Goal: Task Accomplishment & Management: Manage account settings

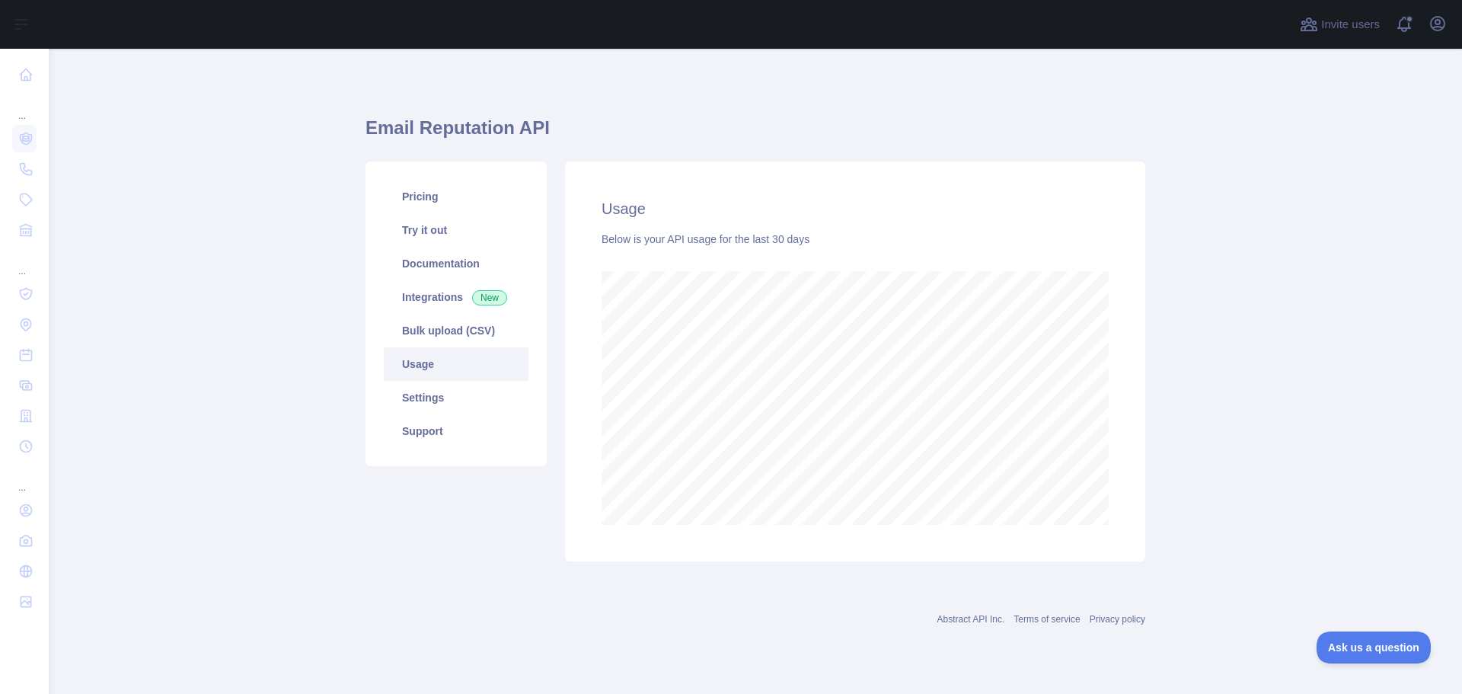
click at [1448, 19] on button "Open user menu" at bounding box center [1438, 23] width 24 height 24
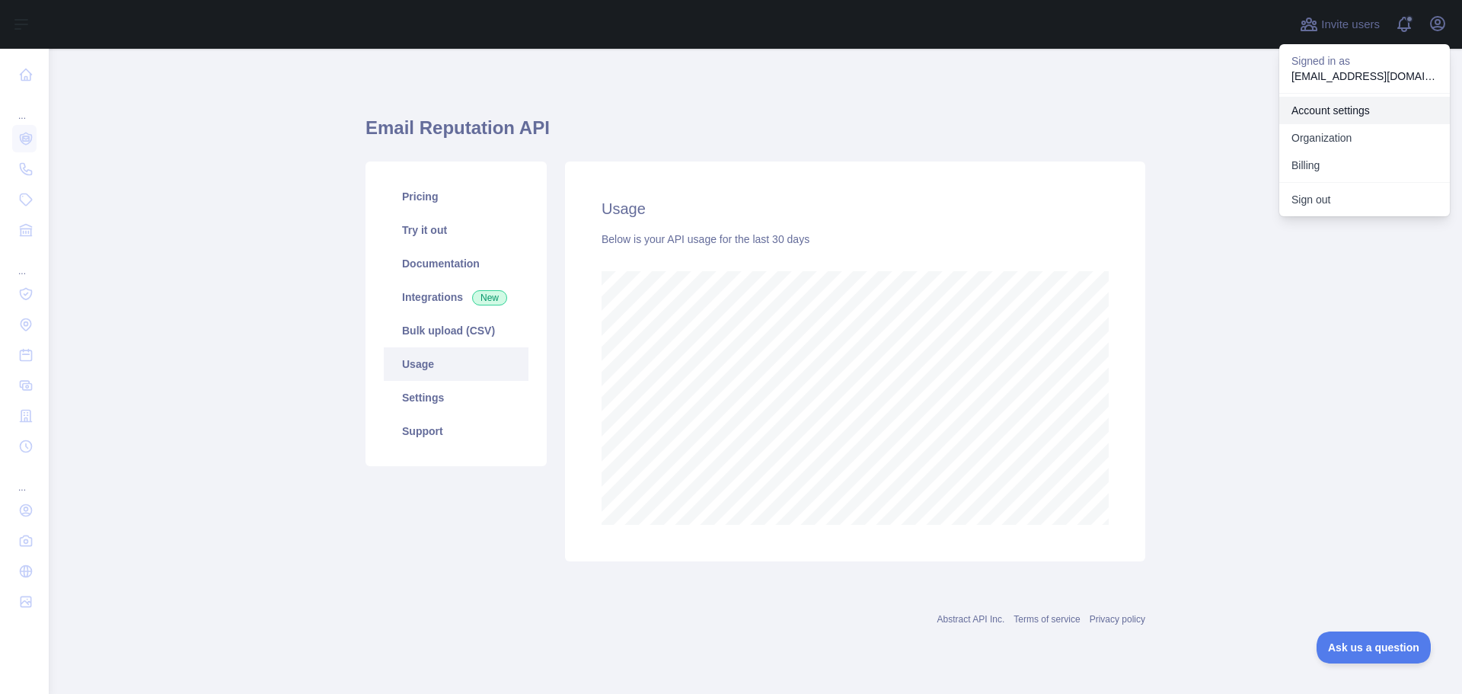
click at [1338, 114] on link "Account settings" at bounding box center [1365, 110] width 171 height 27
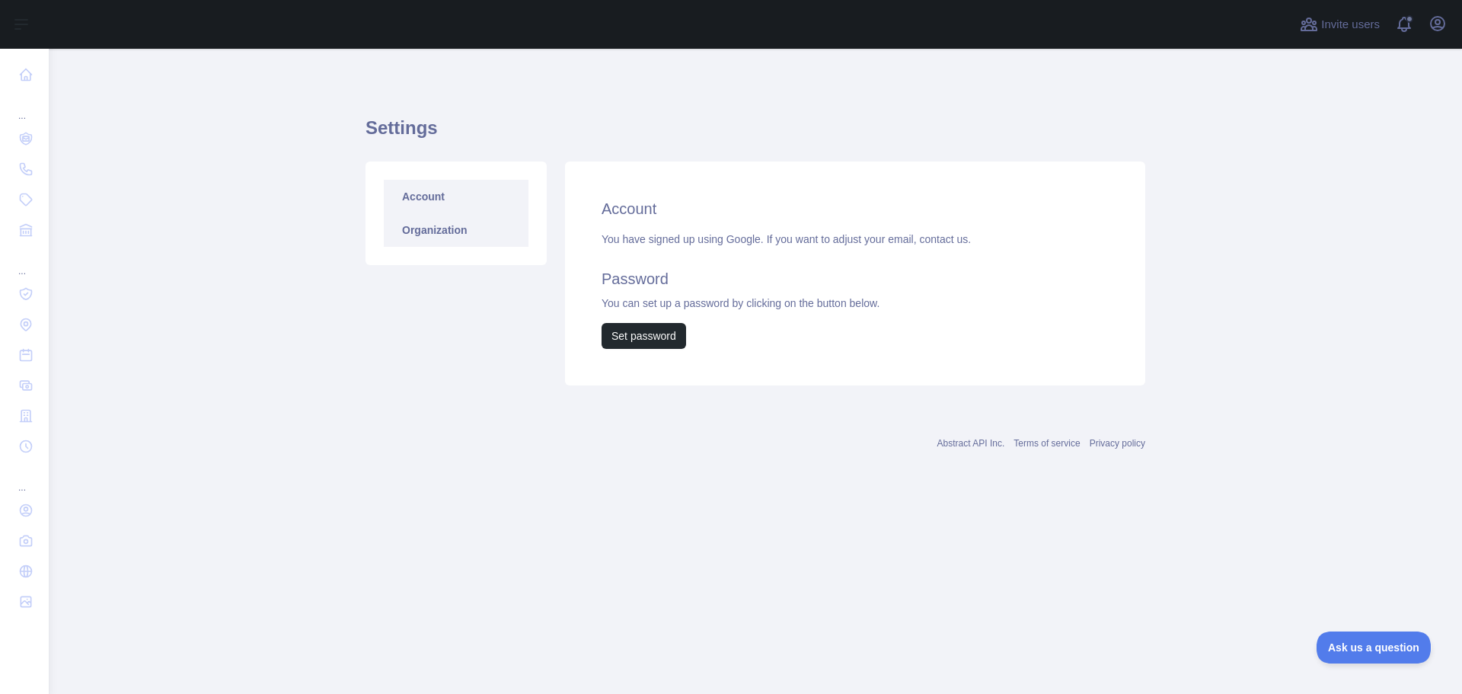
click at [441, 231] on link "Organization" at bounding box center [456, 230] width 145 height 34
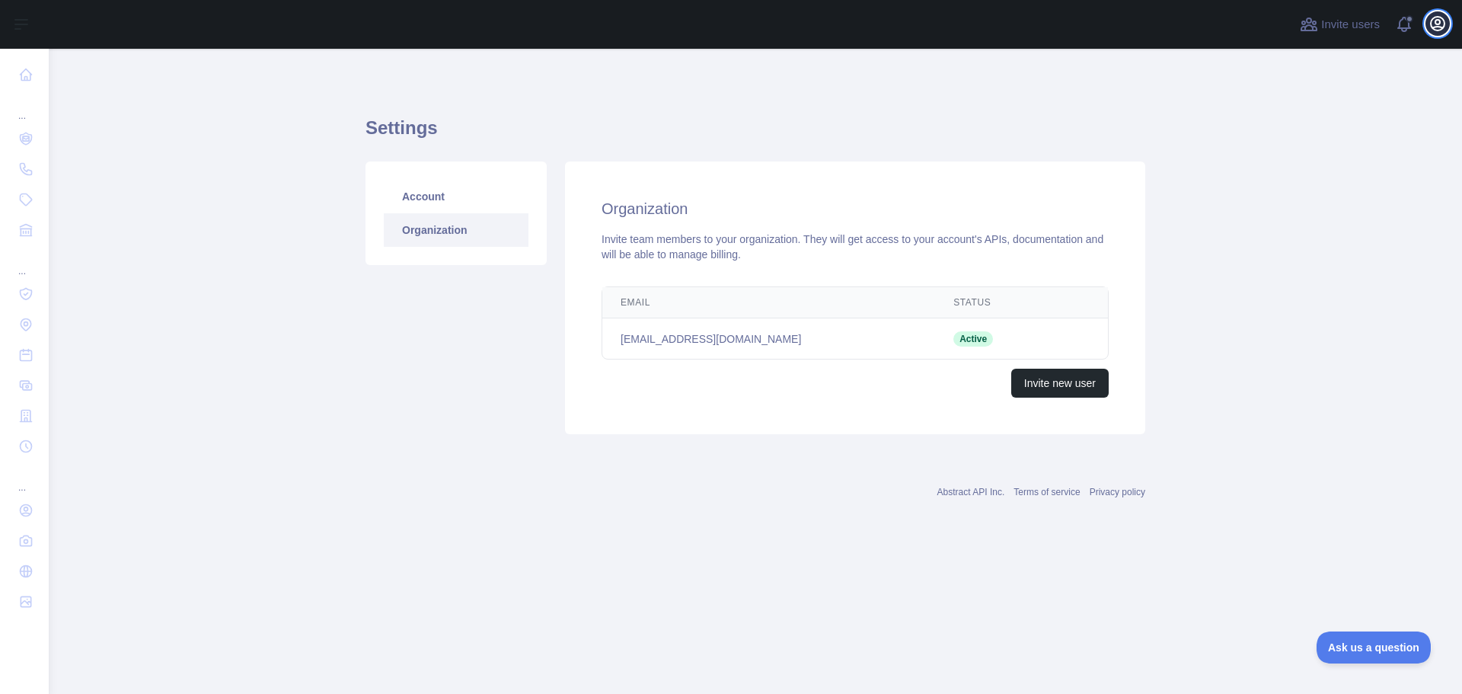
click at [1446, 27] on icon "button" at bounding box center [1438, 23] width 18 height 18
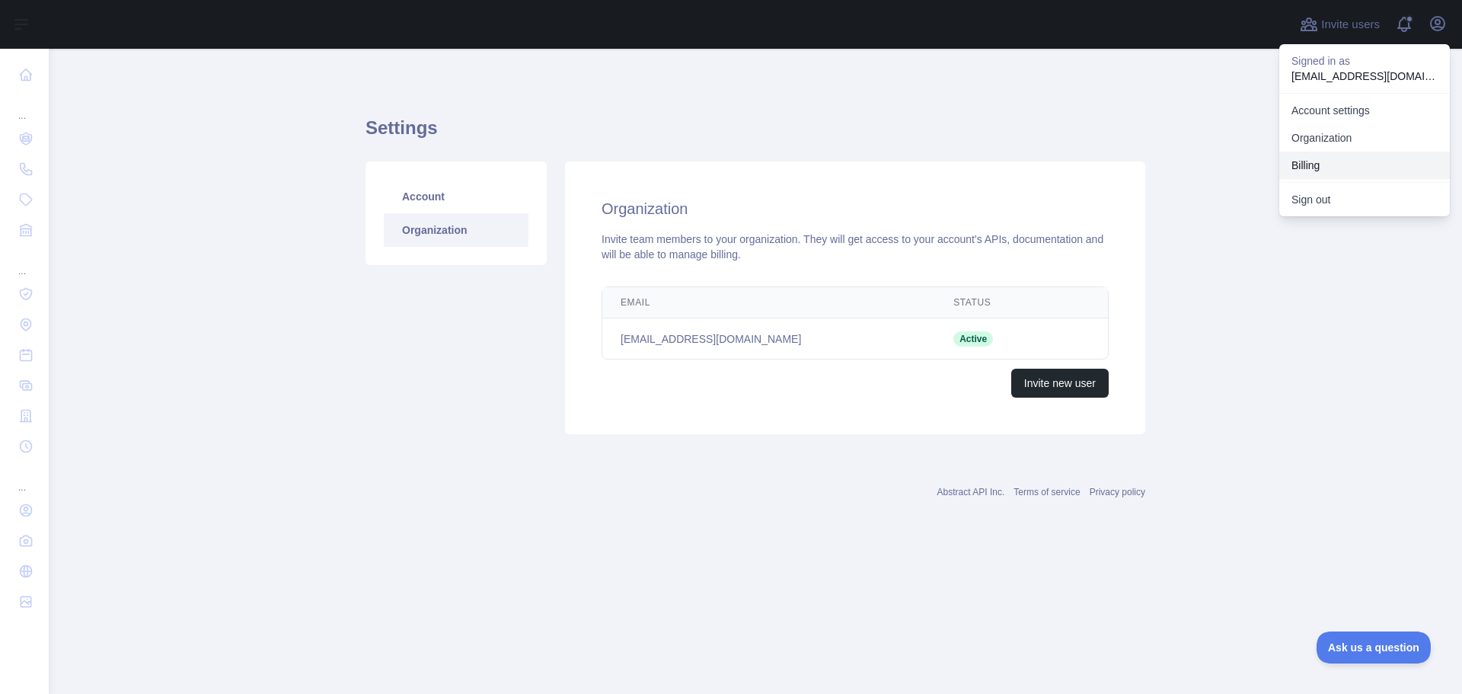
click at [1308, 168] on button "Billing" at bounding box center [1365, 165] width 171 height 27
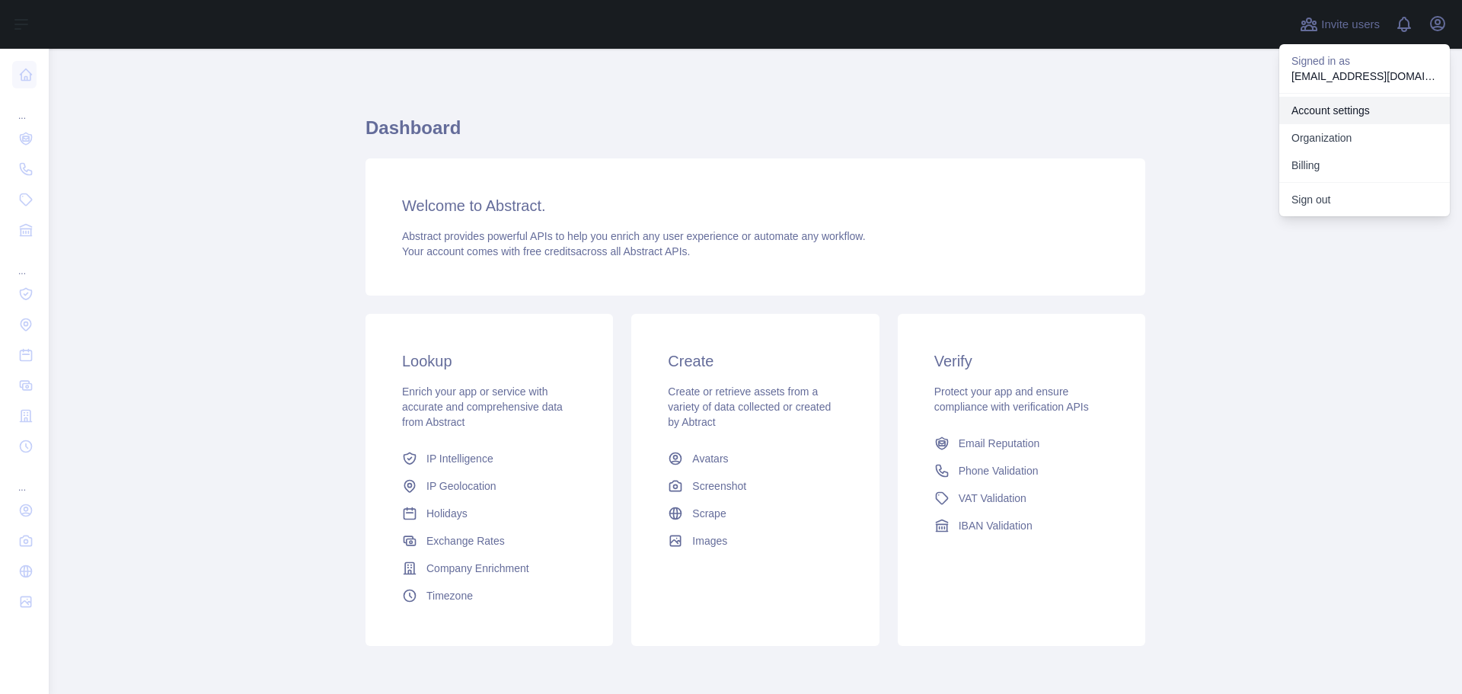
click at [1331, 106] on link "Account settings" at bounding box center [1365, 110] width 171 height 27
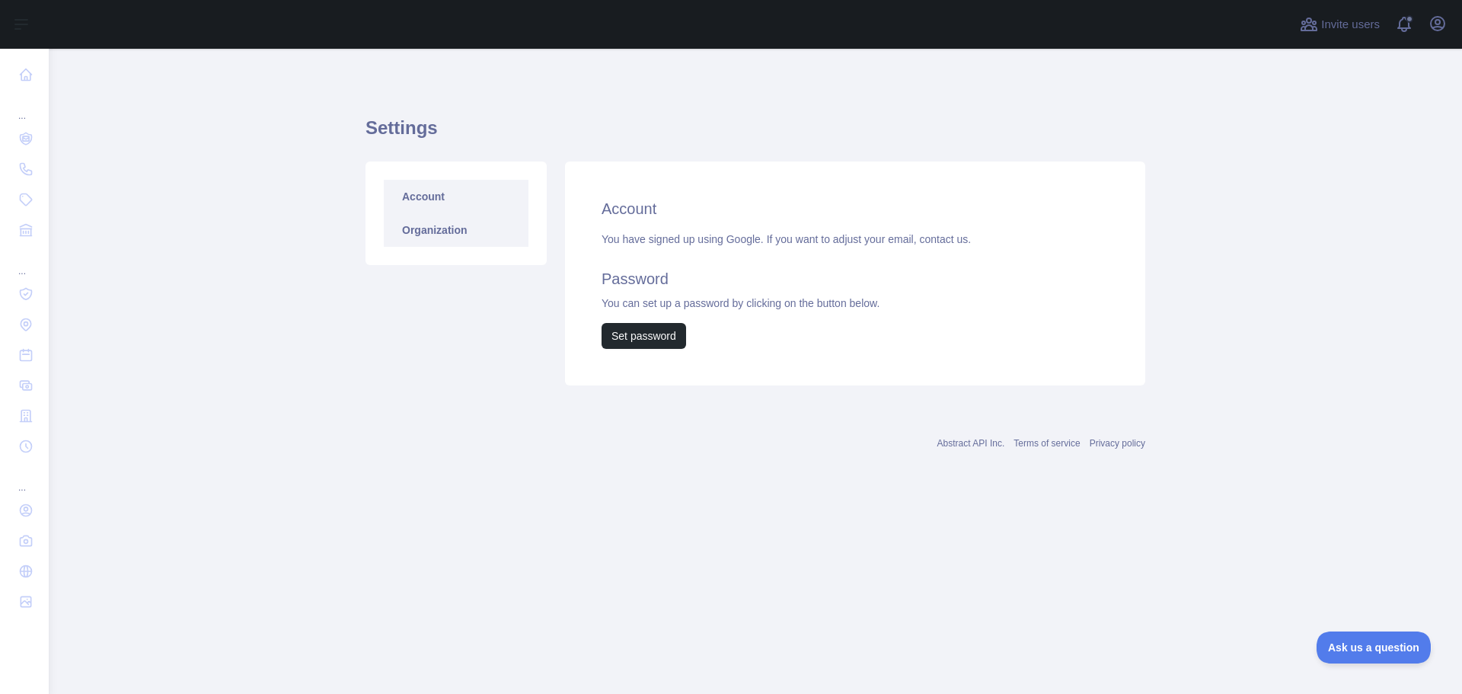
click at [456, 235] on link "Organization" at bounding box center [456, 230] width 145 height 34
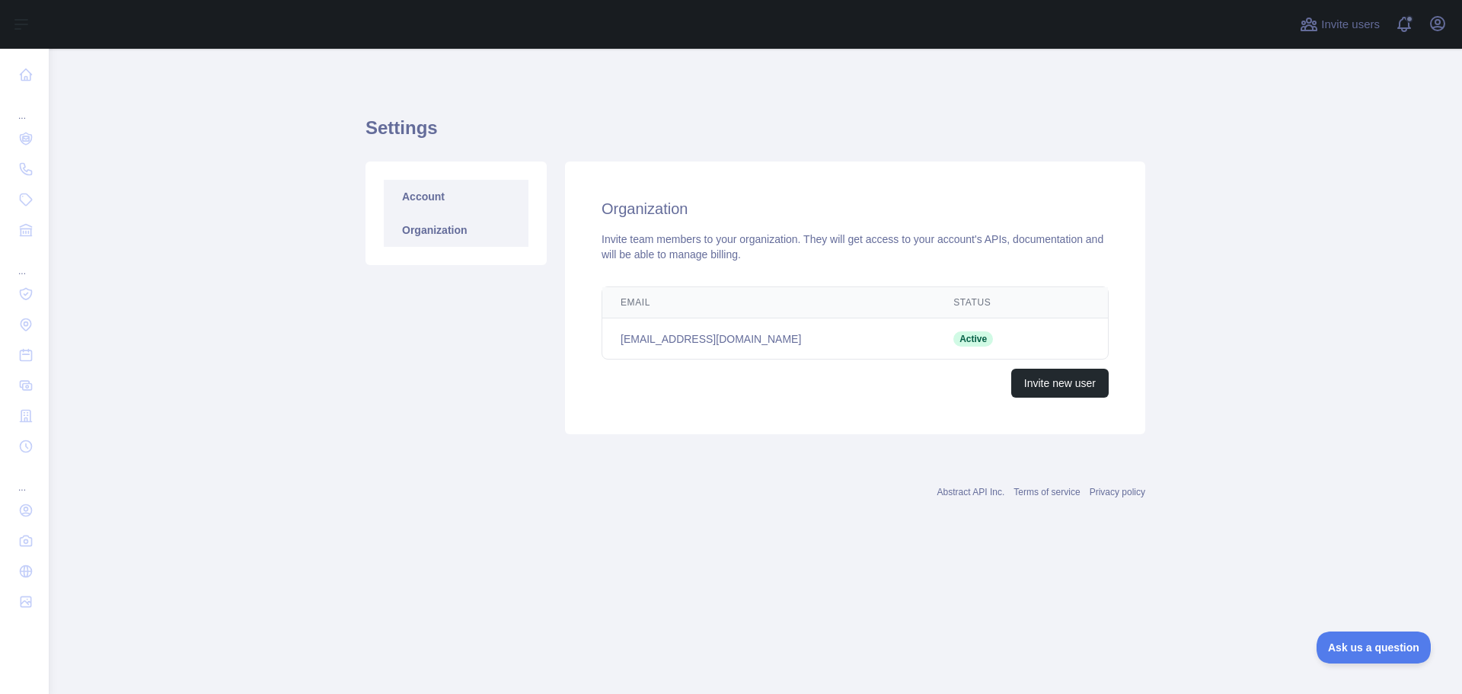
click at [430, 200] on link "Account" at bounding box center [456, 197] width 145 height 34
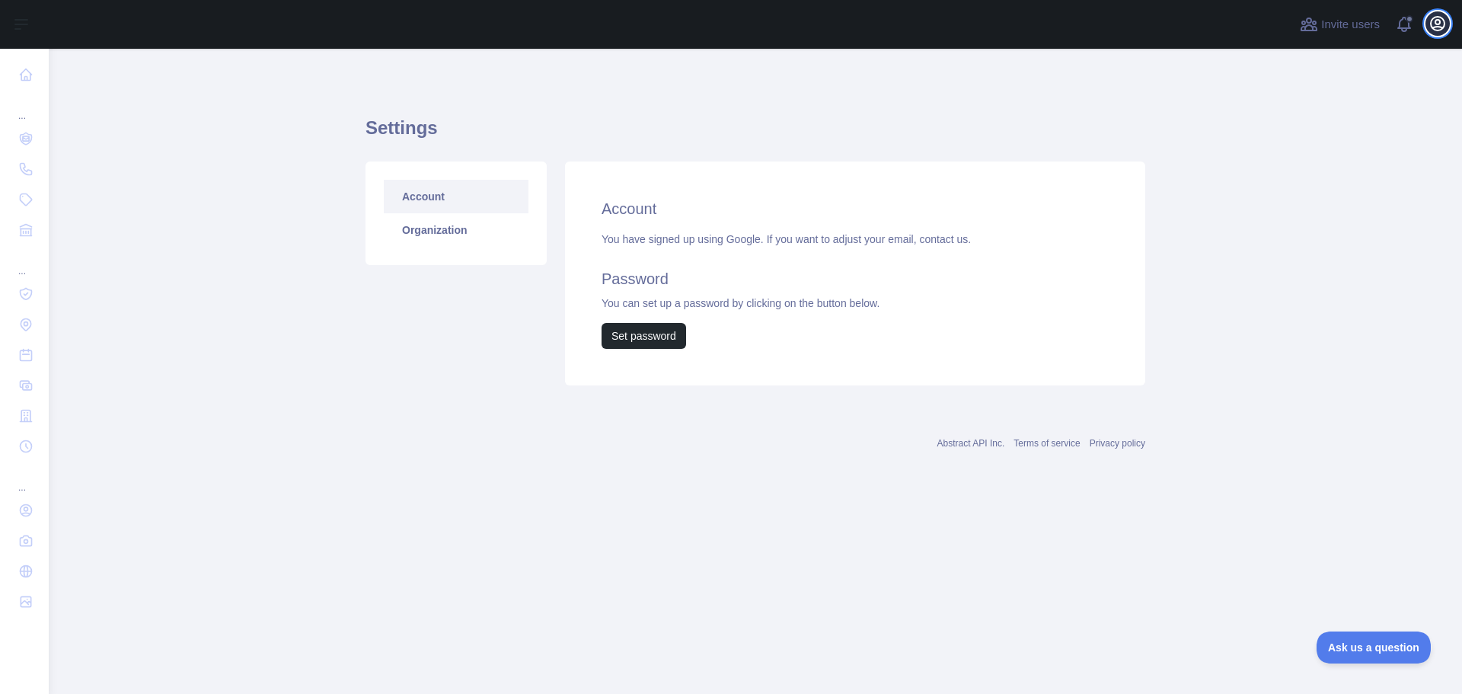
click at [1442, 23] on icon "button" at bounding box center [1438, 23] width 18 height 18
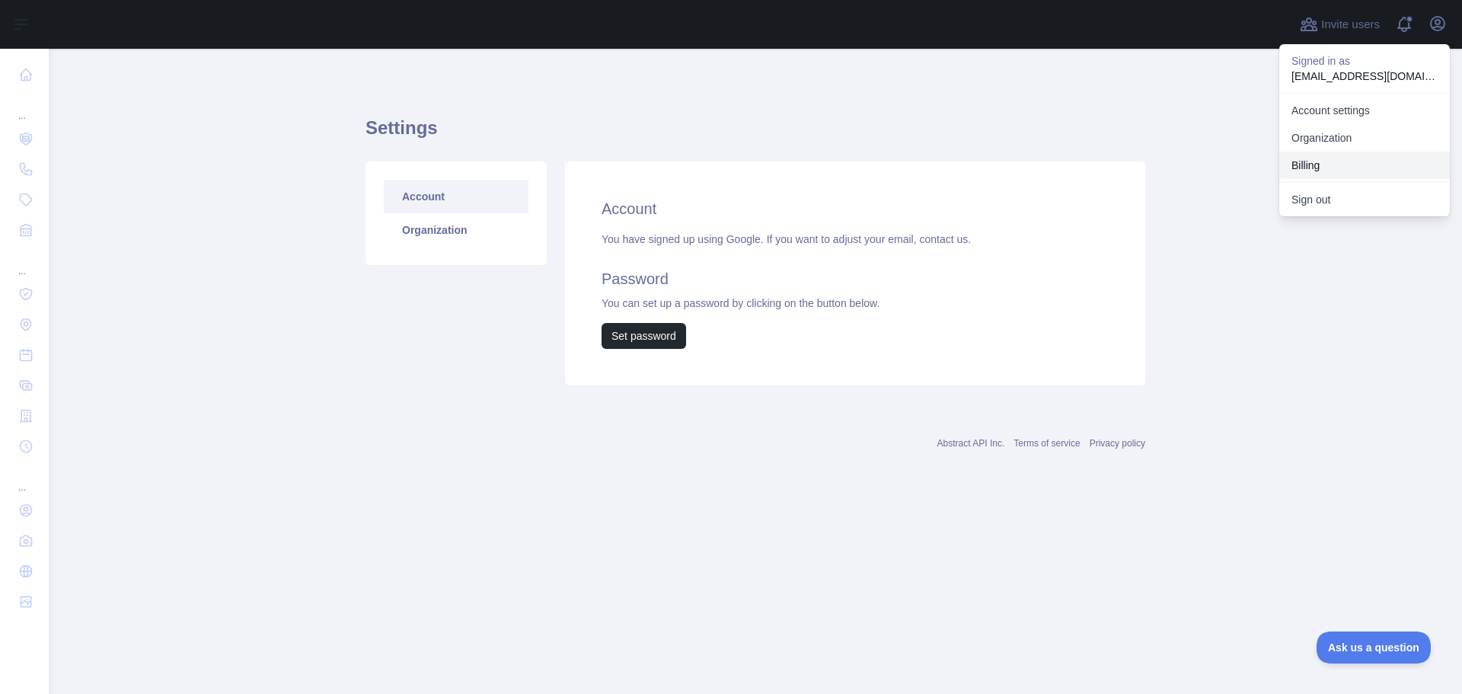
click at [1323, 168] on button "Billing" at bounding box center [1365, 165] width 171 height 27
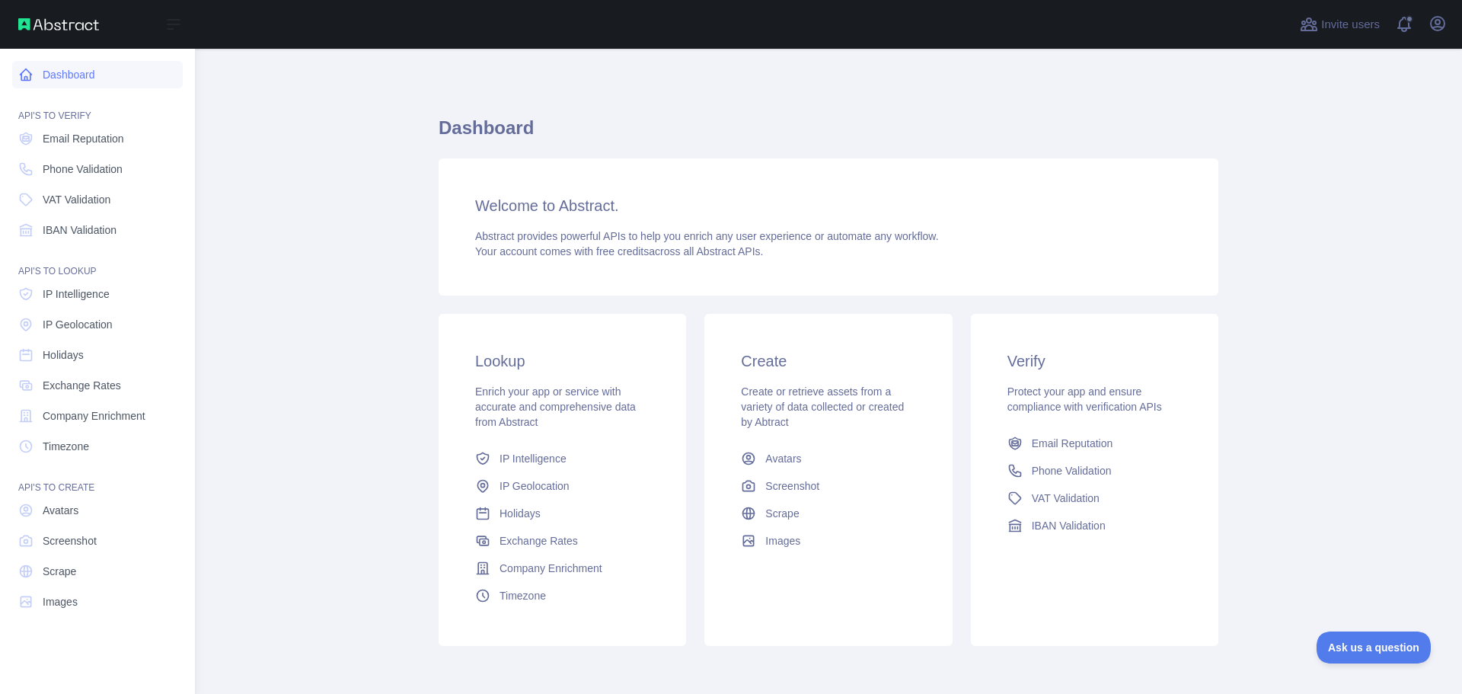
click at [67, 71] on link "Dashboard" at bounding box center [97, 74] width 171 height 27
click at [53, 79] on link "Dashboard" at bounding box center [97, 74] width 171 height 27
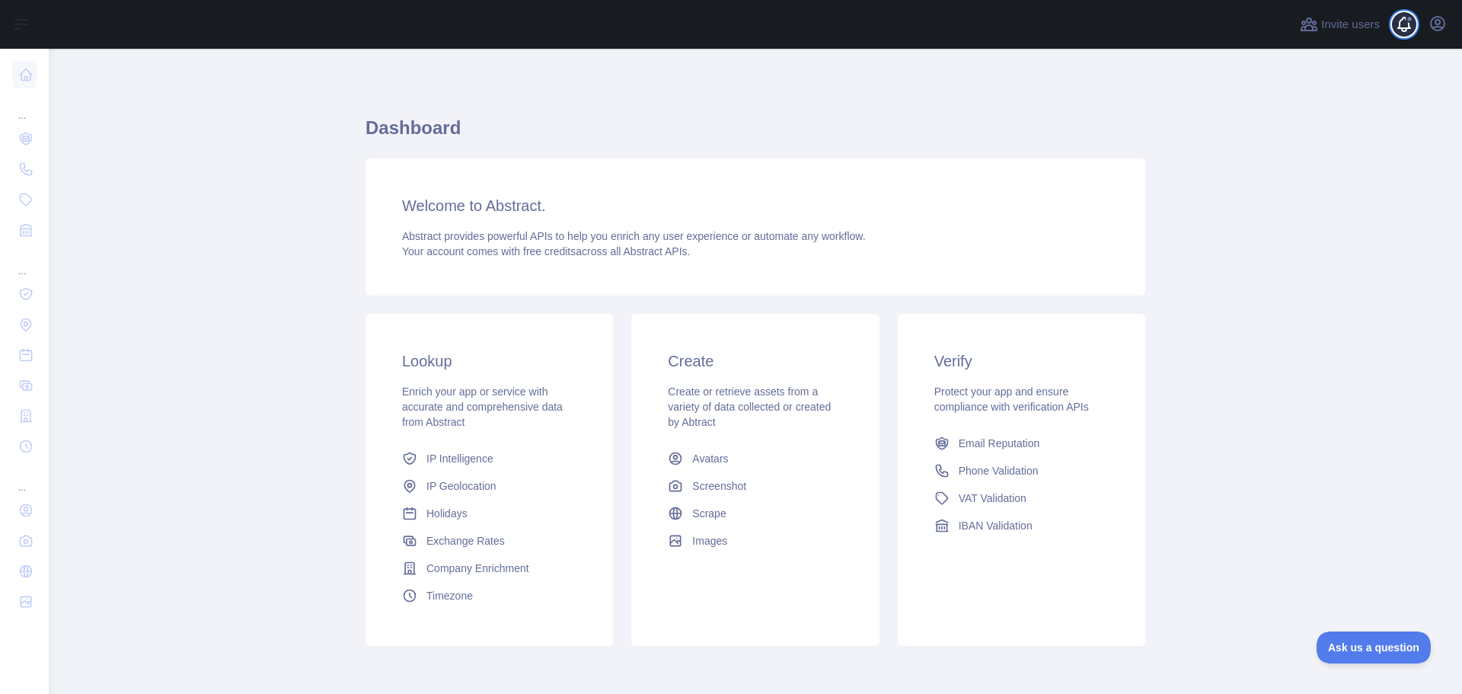
click at [1406, 26] on span at bounding box center [1410, 24] width 30 height 49
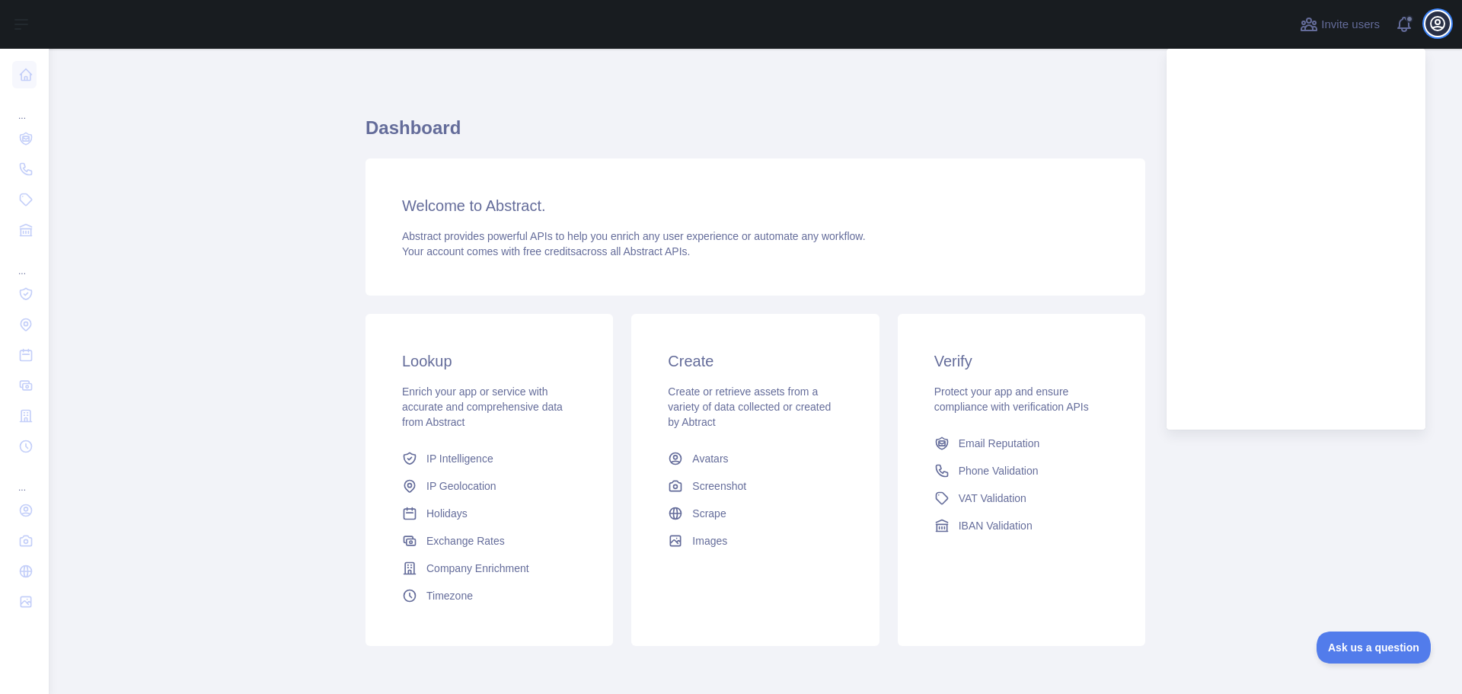
click at [1435, 26] on icon "button" at bounding box center [1438, 23] width 18 height 18
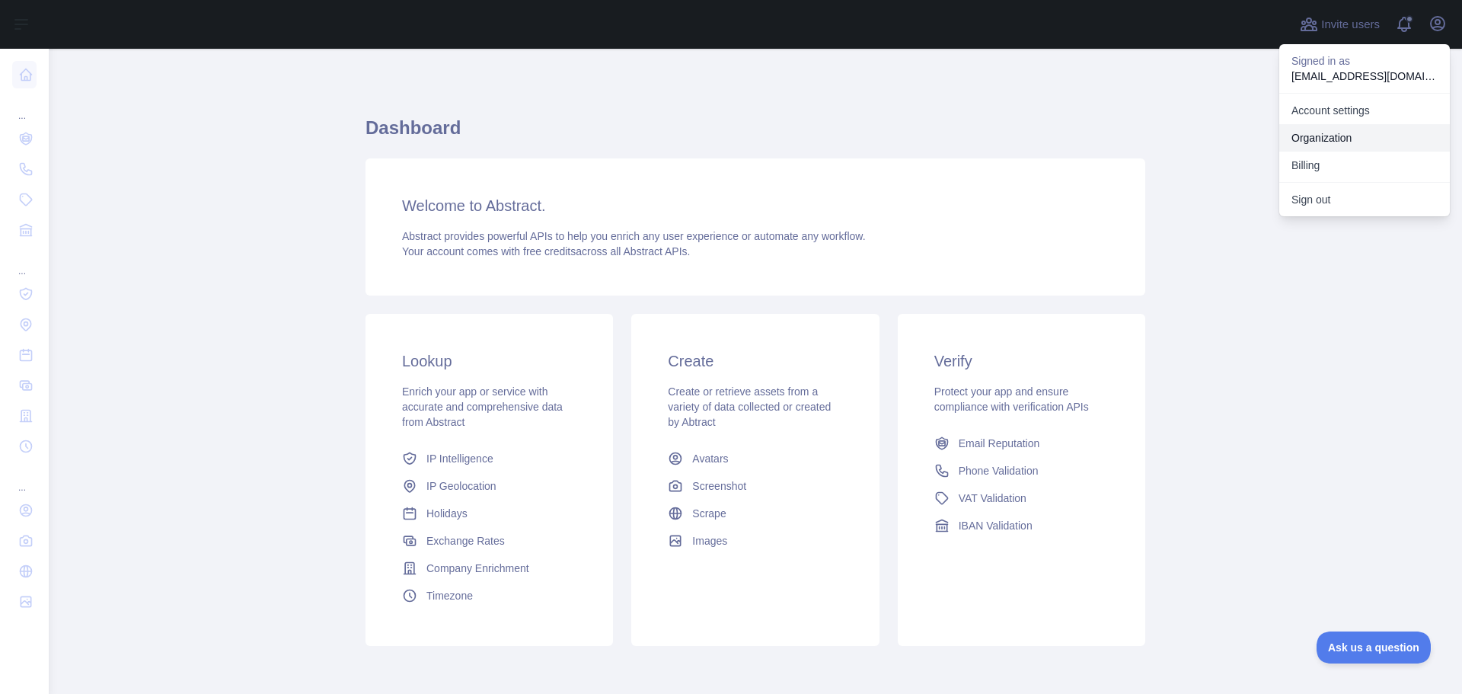
click at [1322, 138] on link "Organization" at bounding box center [1365, 137] width 171 height 27
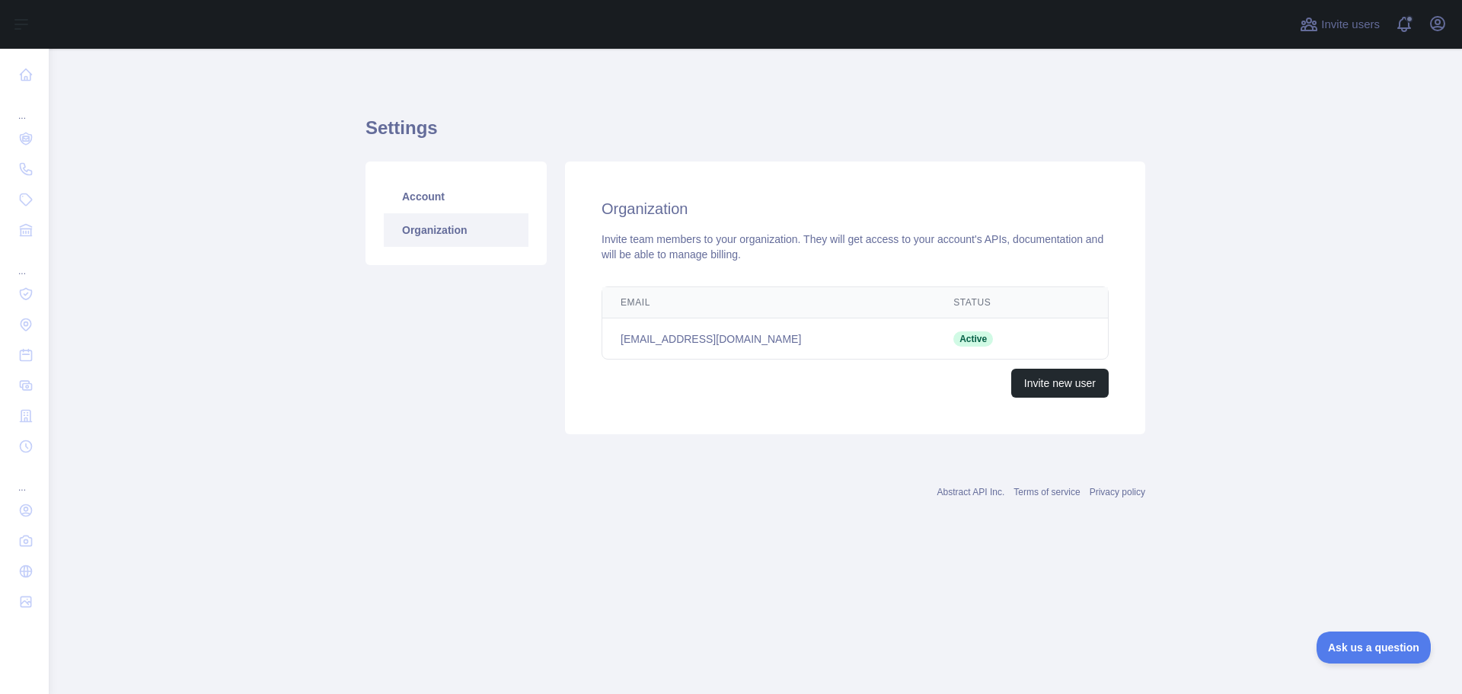
click at [448, 230] on link "Organization" at bounding box center [456, 230] width 145 height 34
click at [433, 198] on link "Account" at bounding box center [456, 197] width 145 height 34
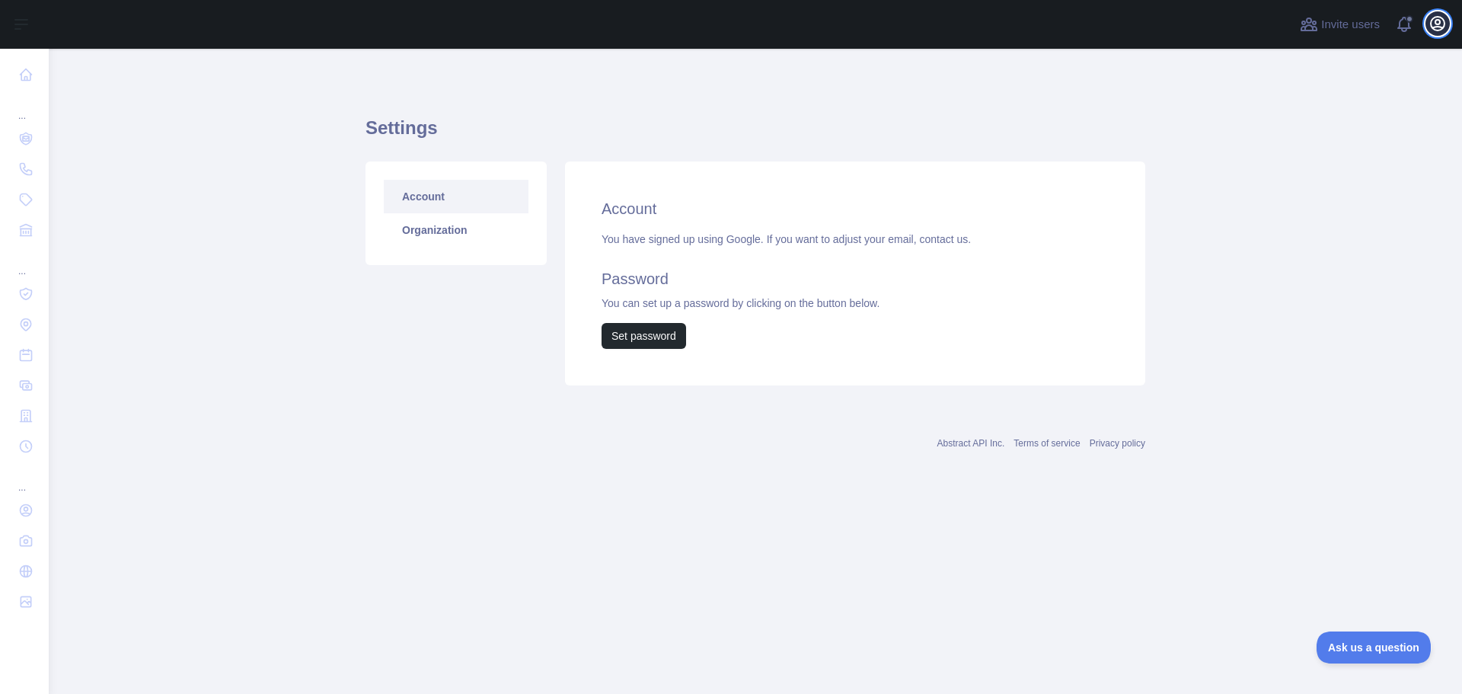
click at [1444, 33] on button "Open user menu" at bounding box center [1438, 23] width 24 height 24
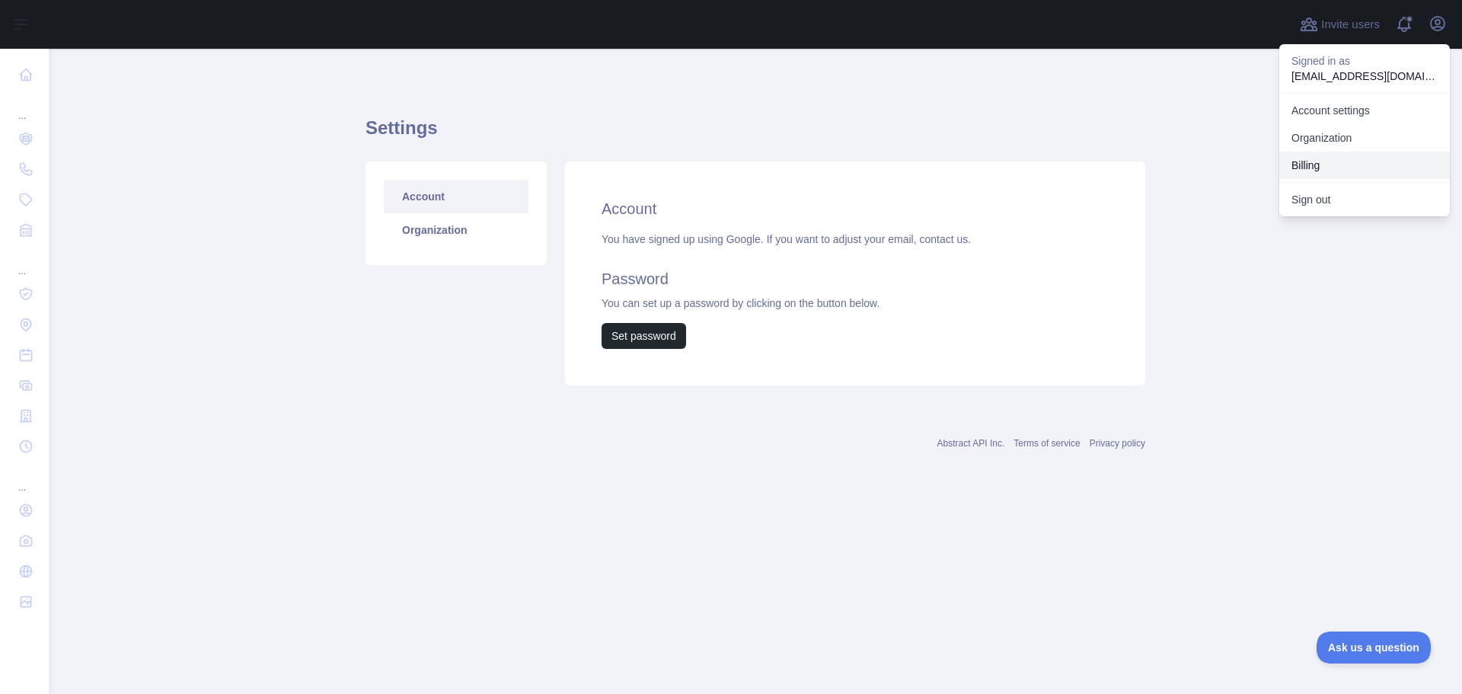
click at [1302, 168] on button "Billing" at bounding box center [1365, 165] width 171 height 27
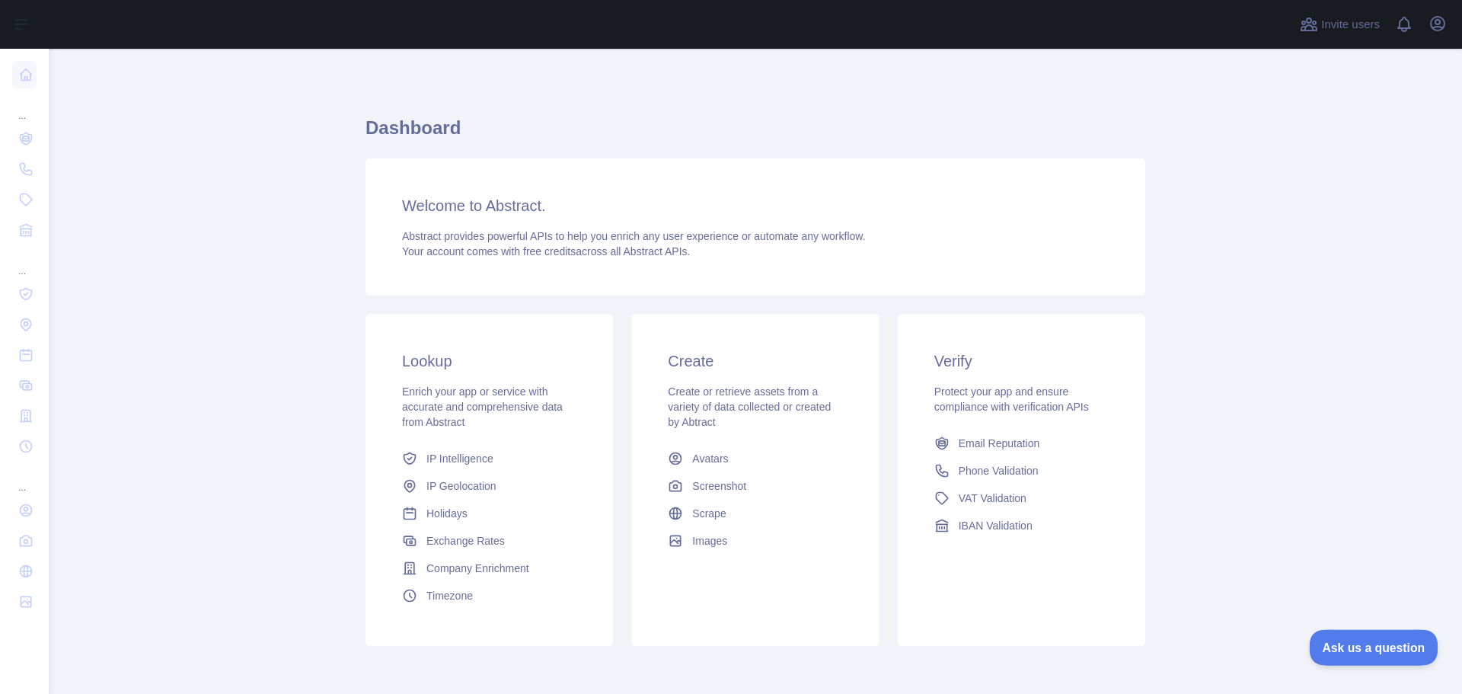
click at [1366, 640] on span "Ask us a question" at bounding box center [1366, 645] width 114 height 11
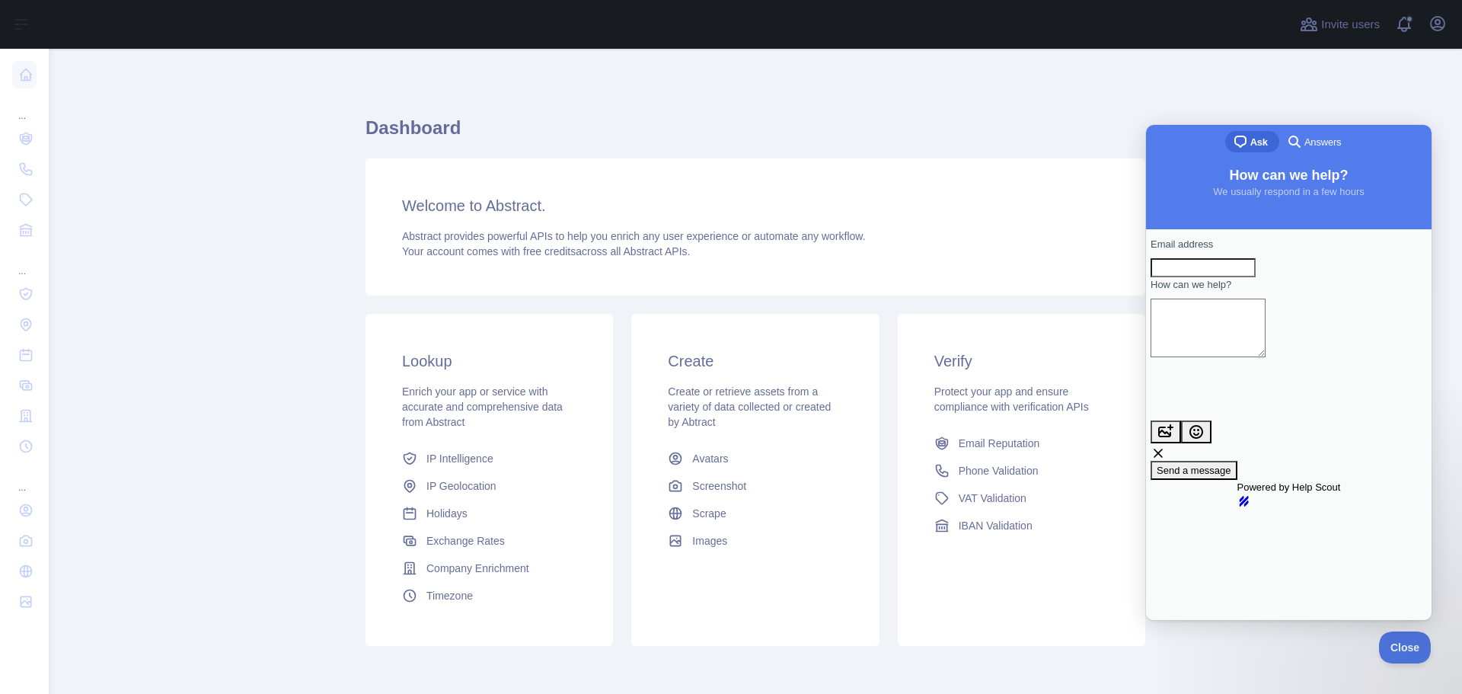
type input "*"
type input "**********"
click at [1225, 335] on textarea "How can we help?" at bounding box center [1208, 328] width 115 height 59
type textarea "*"
type textarea "**********"
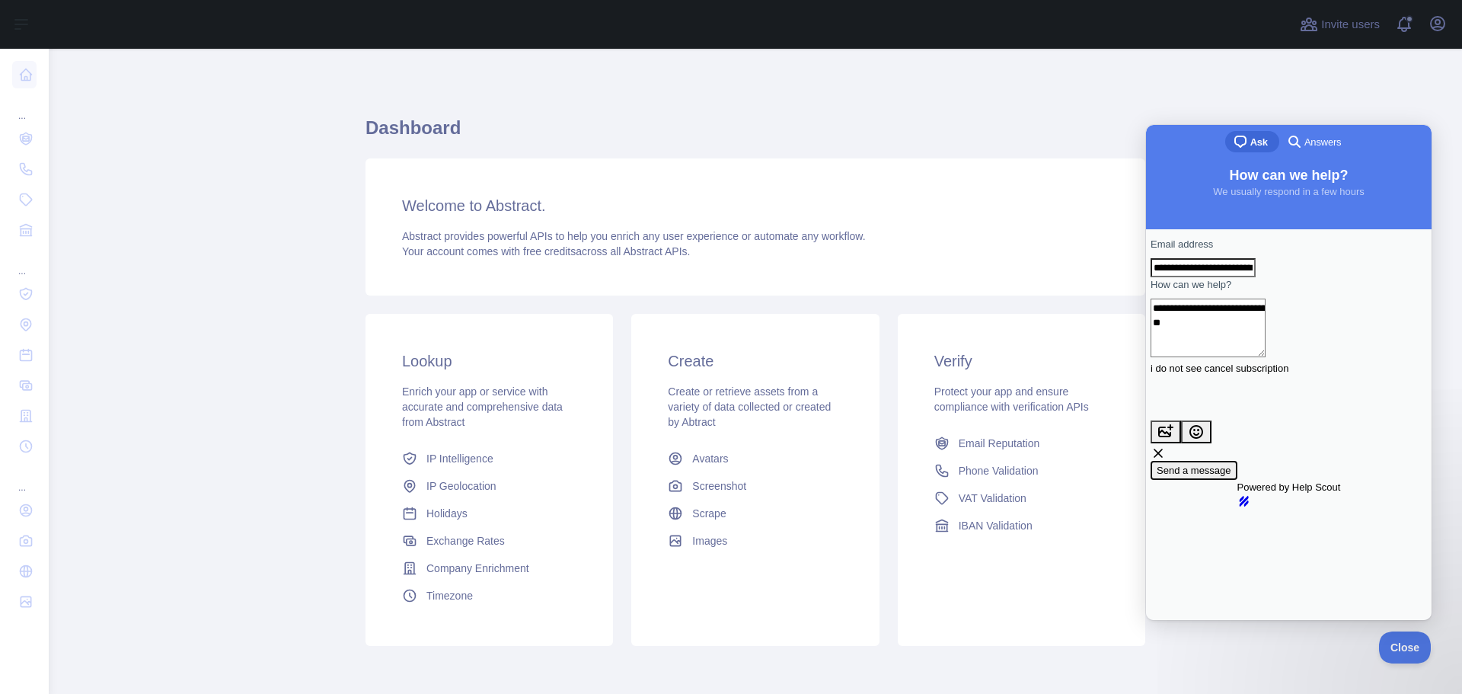
click at [1232, 465] on span "Send a message" at bounding box center [1194, 470] width 75 height 11
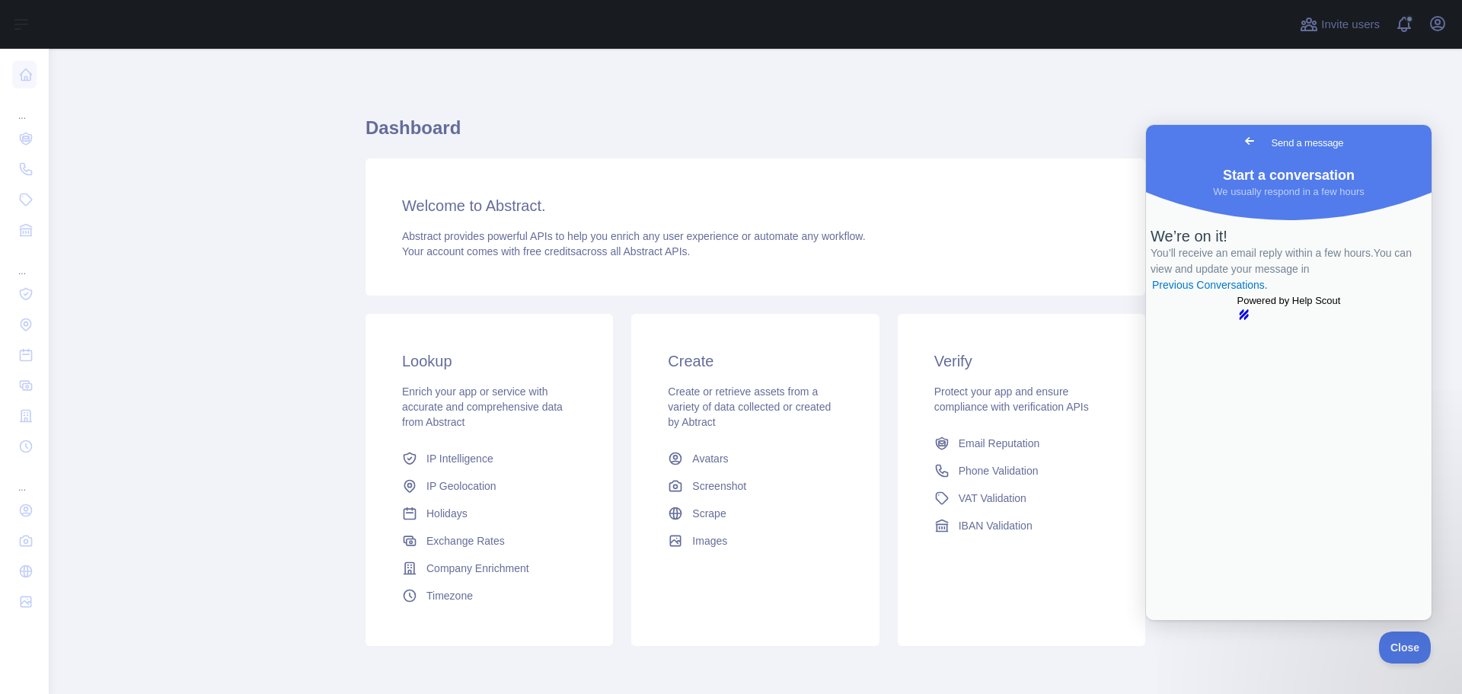
click at [1241, 141] on span "Go back" at bounding box center [1250, 141] width 18 height 18
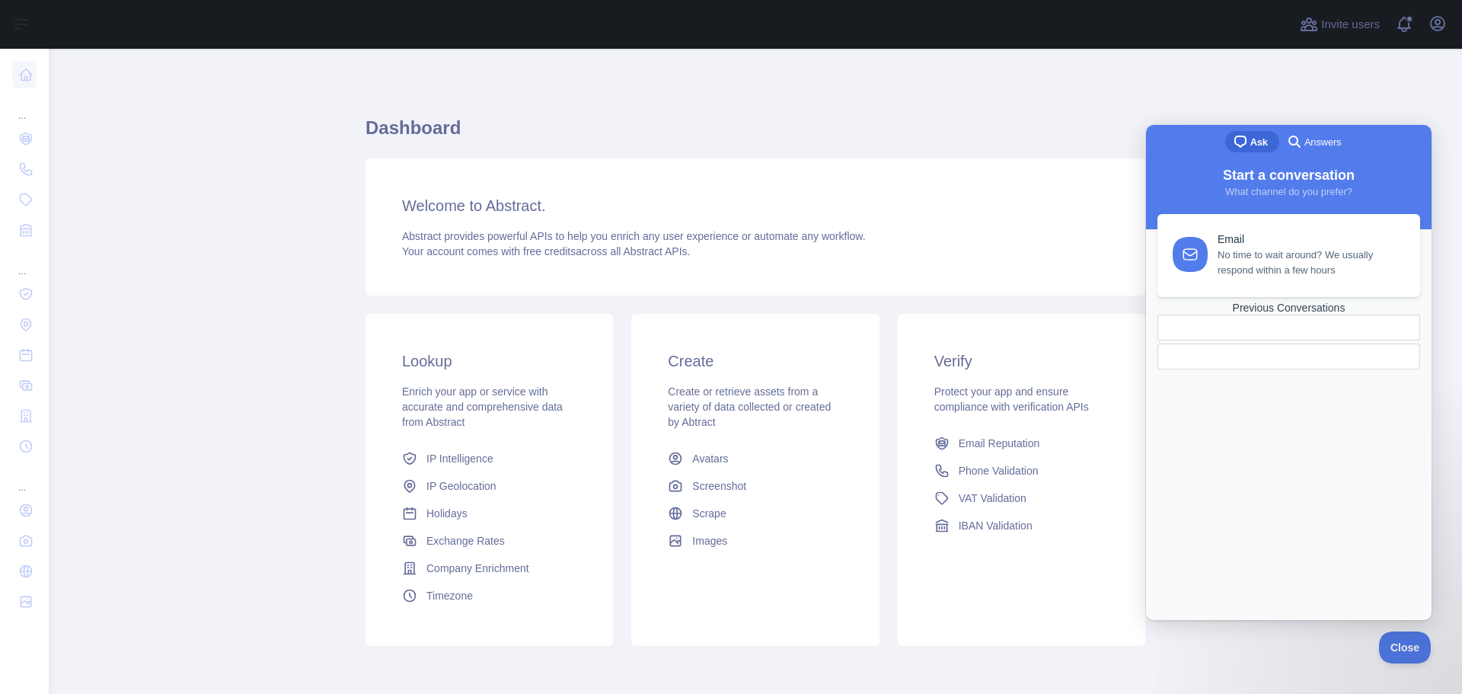
click at [1034, 133] on h1 "Dashboard" at bounding box center [756, 134] width 780 height 37
click at [1431, 27] on icon "button" at bounding box center [1438, 24] width 14 height 14
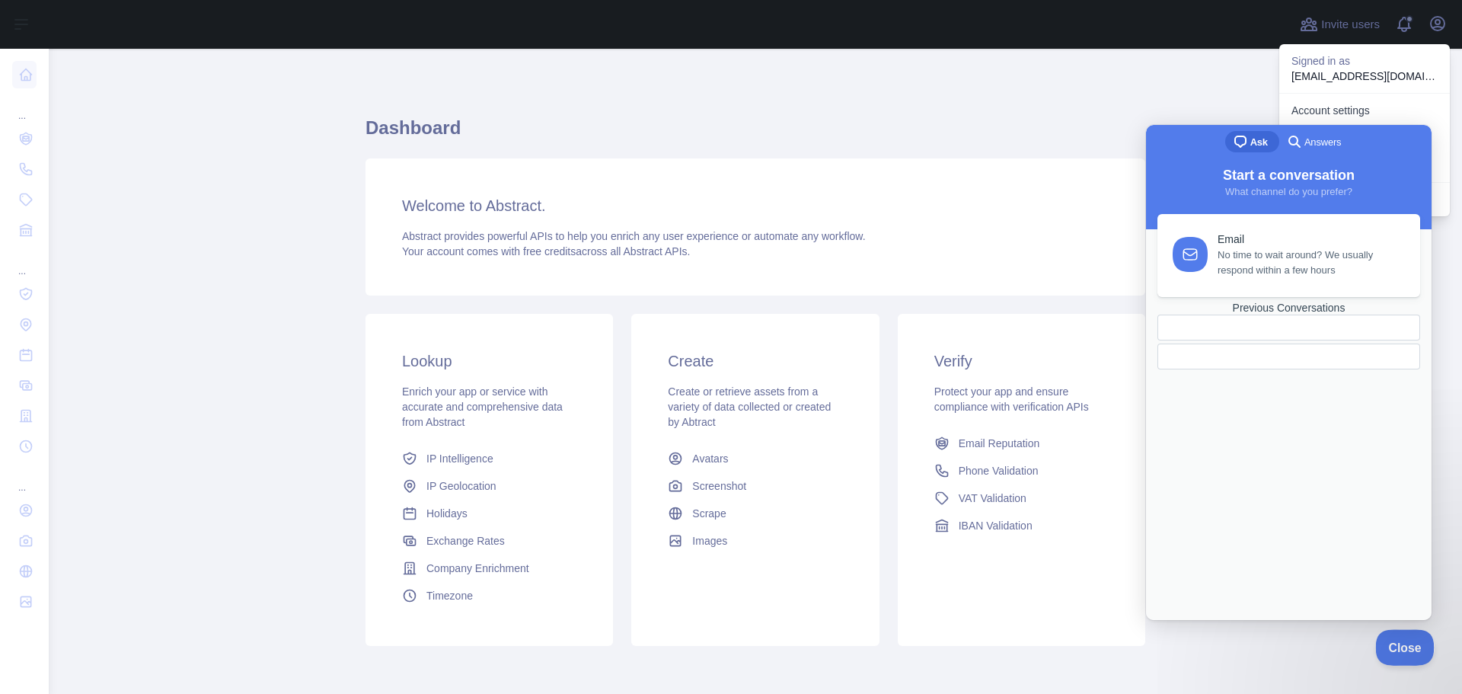
click at [1400, 648] on span "Close" at bounding box center [1402, 645] width 52 height 11
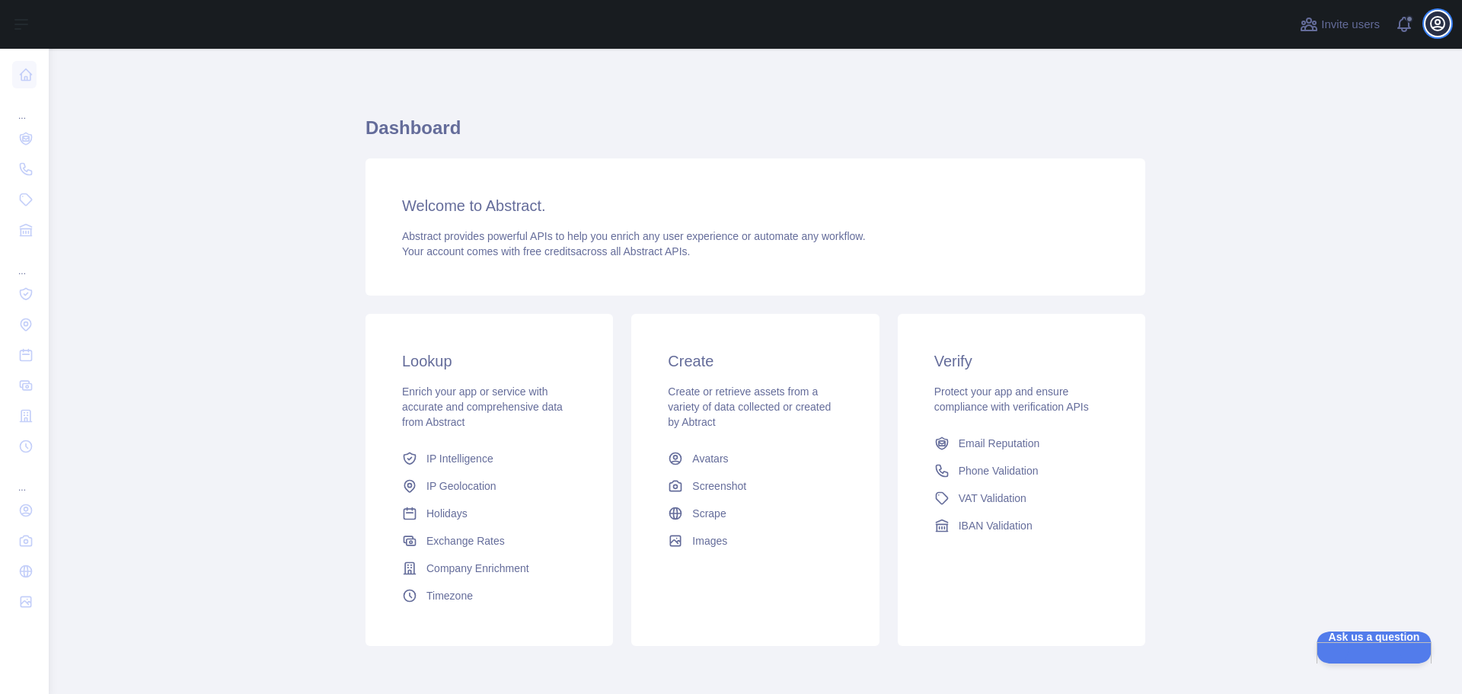
click at [1438, 26] on icon "button" at bounding box center [1438, 24] width 14 height 14
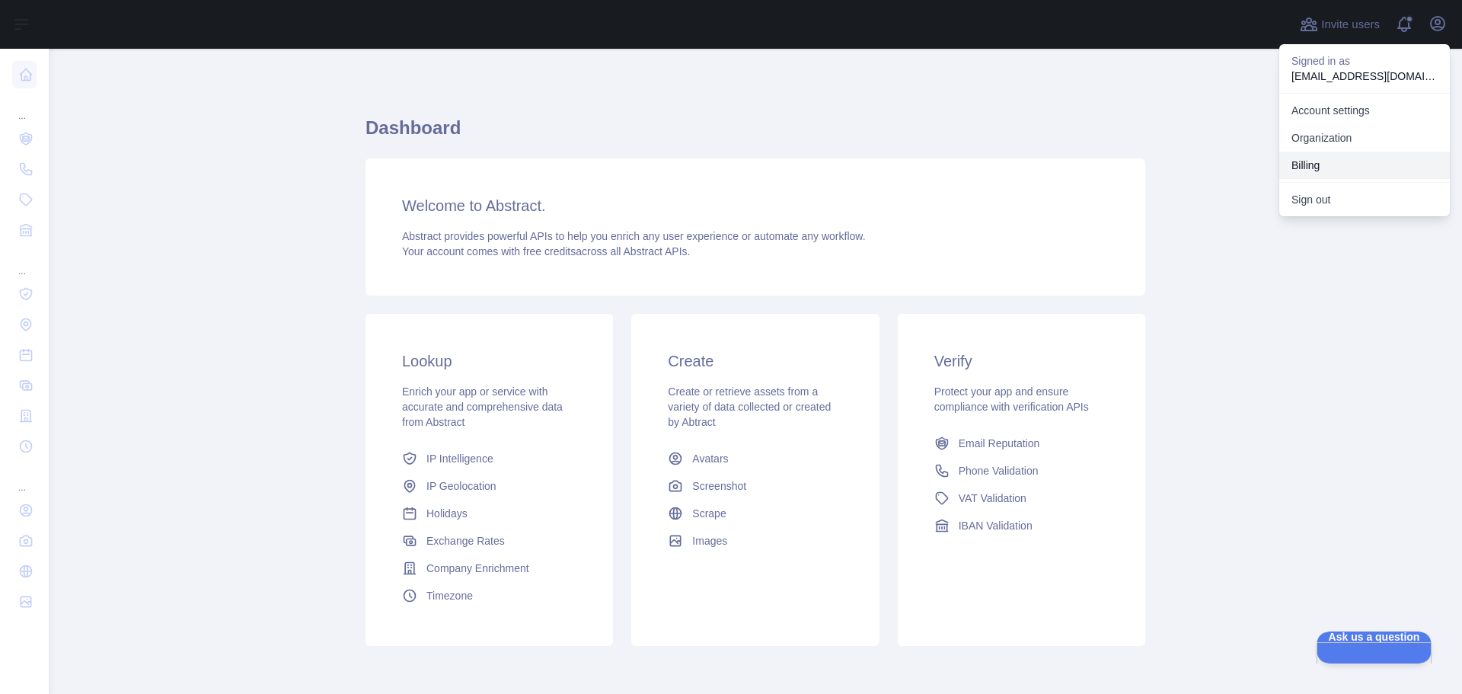
click at [1319, 162] on button "Billing" at bounding box center [1365, 165] width 171 height 27
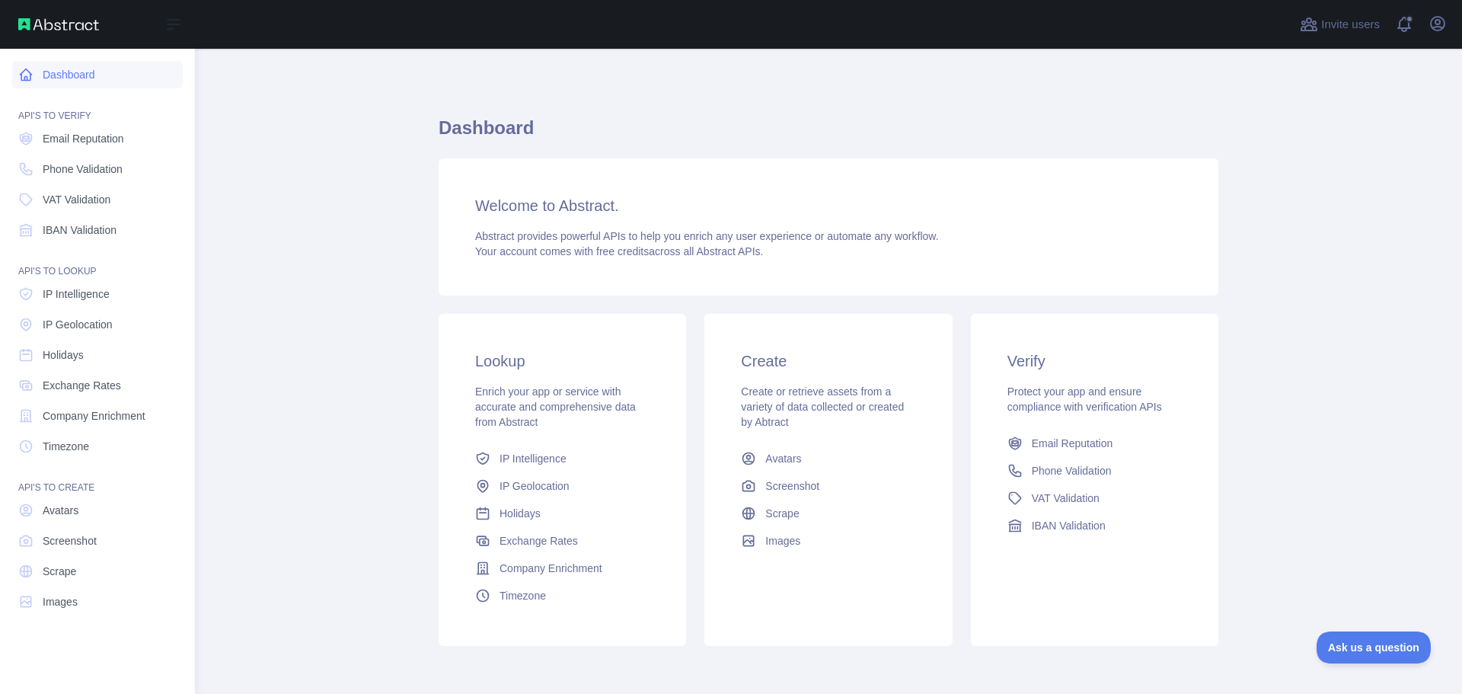
click at [72, 77] on link "Dashboard" at bounding box center [97, 74] width 171 height 27
click at [69, 82] on link "Dashboard" at bounding box center [97, 74] width 171 height 27
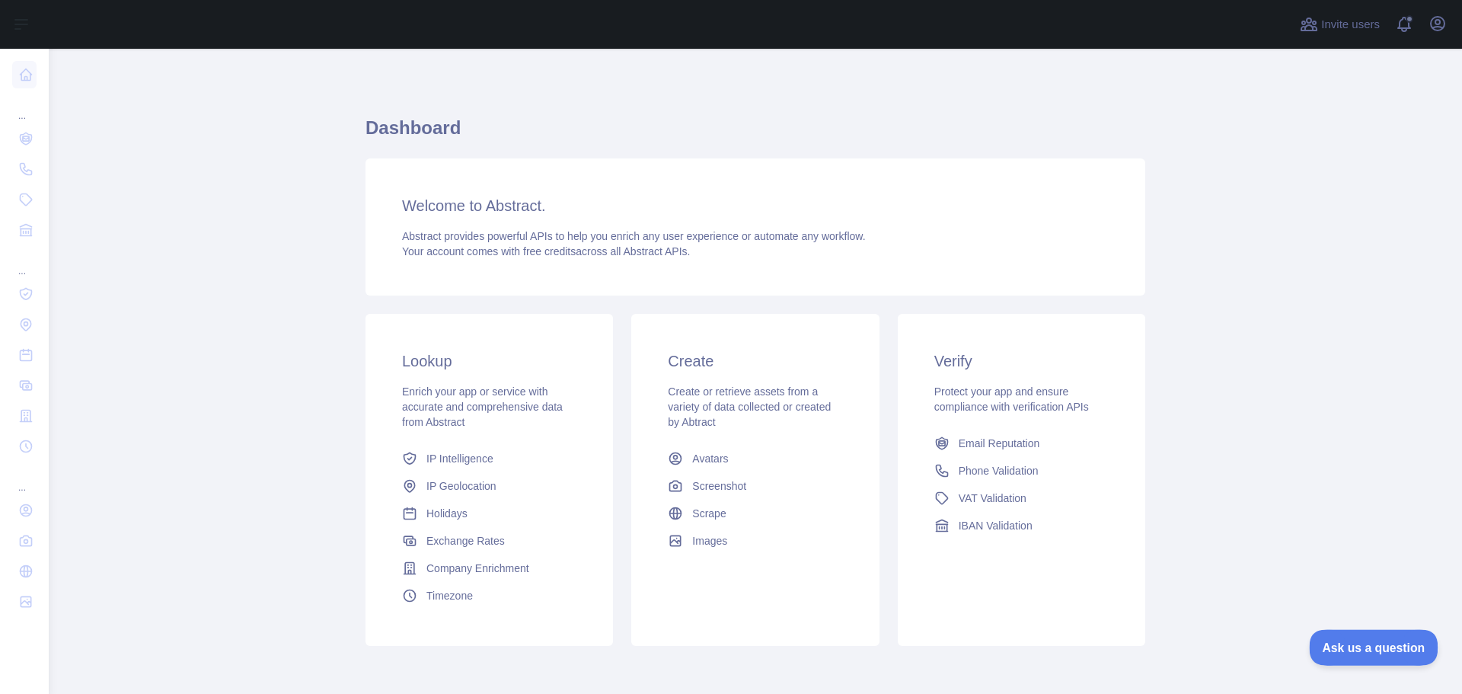
click at [1369, 640] on span "Ask us a question" at bounding box center [1366, 645] width 114 height 11
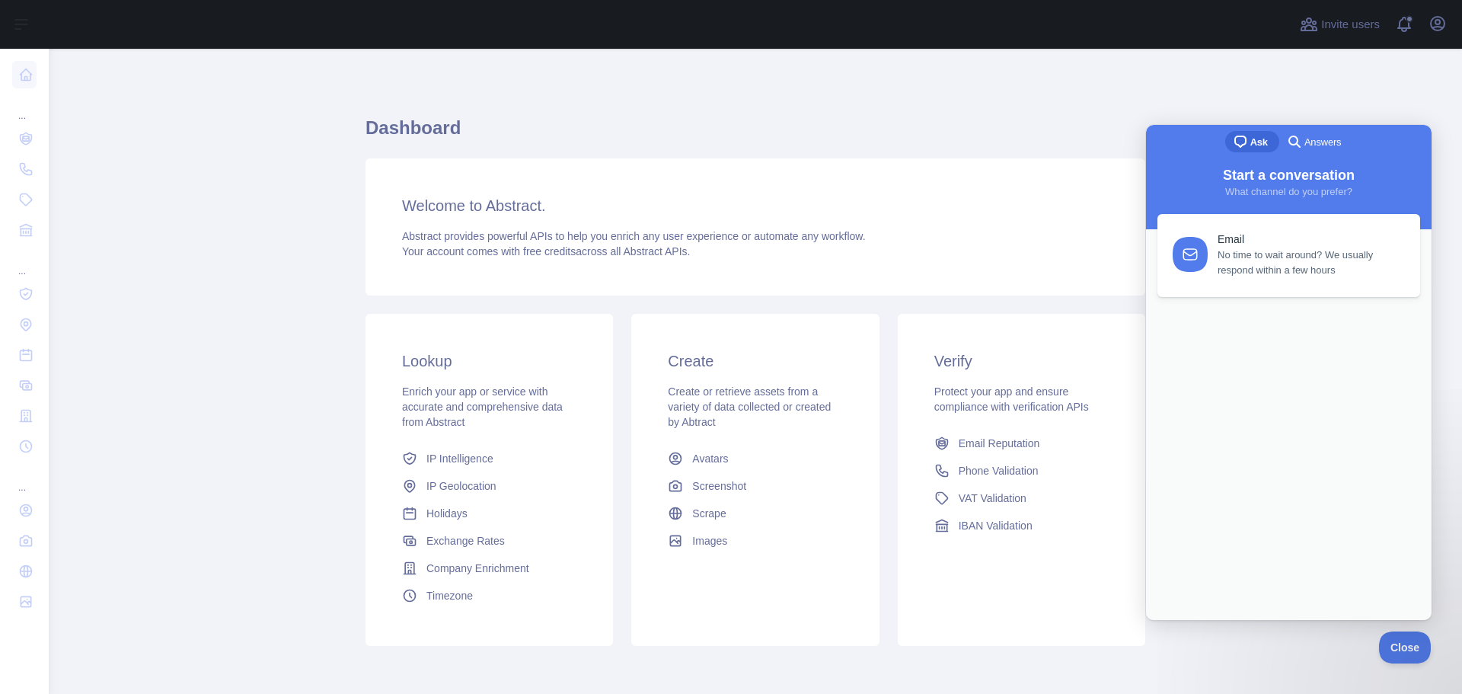
click at [1277, 264] on span "No time to wait around? We usually respond within a few hours" at bounding box center [1310, 263] width 185 height 30
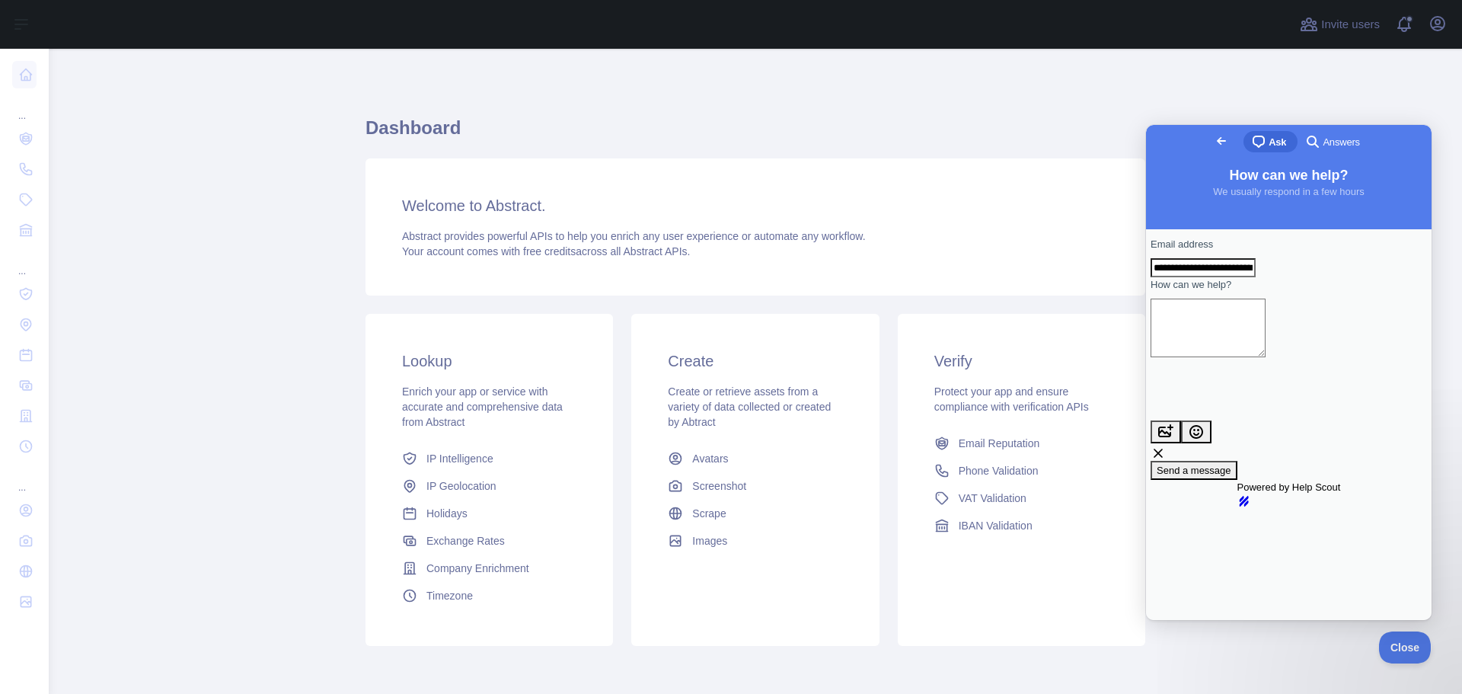
click at [1213, 136] on span "Go back" at bounding box center [1222, 141] width 18 height 18
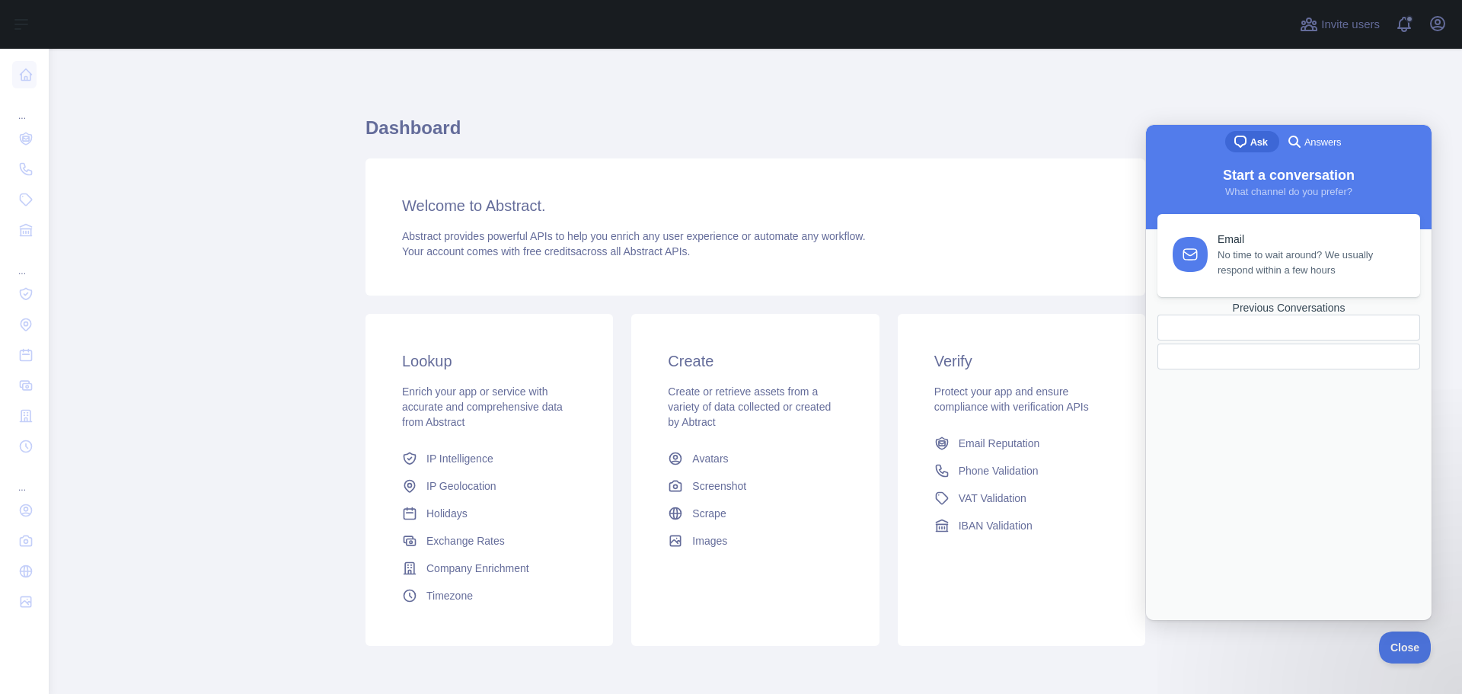
click at [1321, 143] on span "Answers" at bounding box center [1323, 142] width 37 height 15
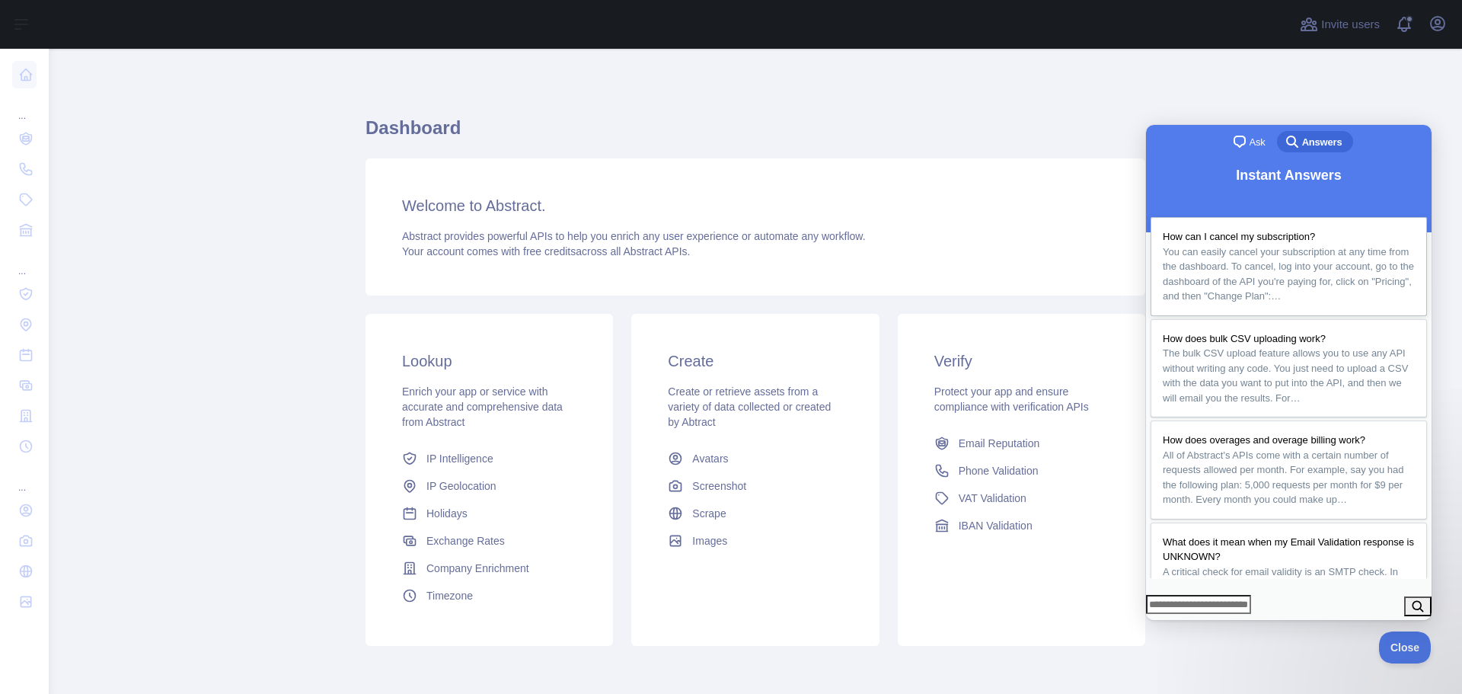
click at [1274, 264] on span "You can easily cancel your subscription at any time from the dashboard. To canc…" at bounding box center [1288, 274] width 251 height 56
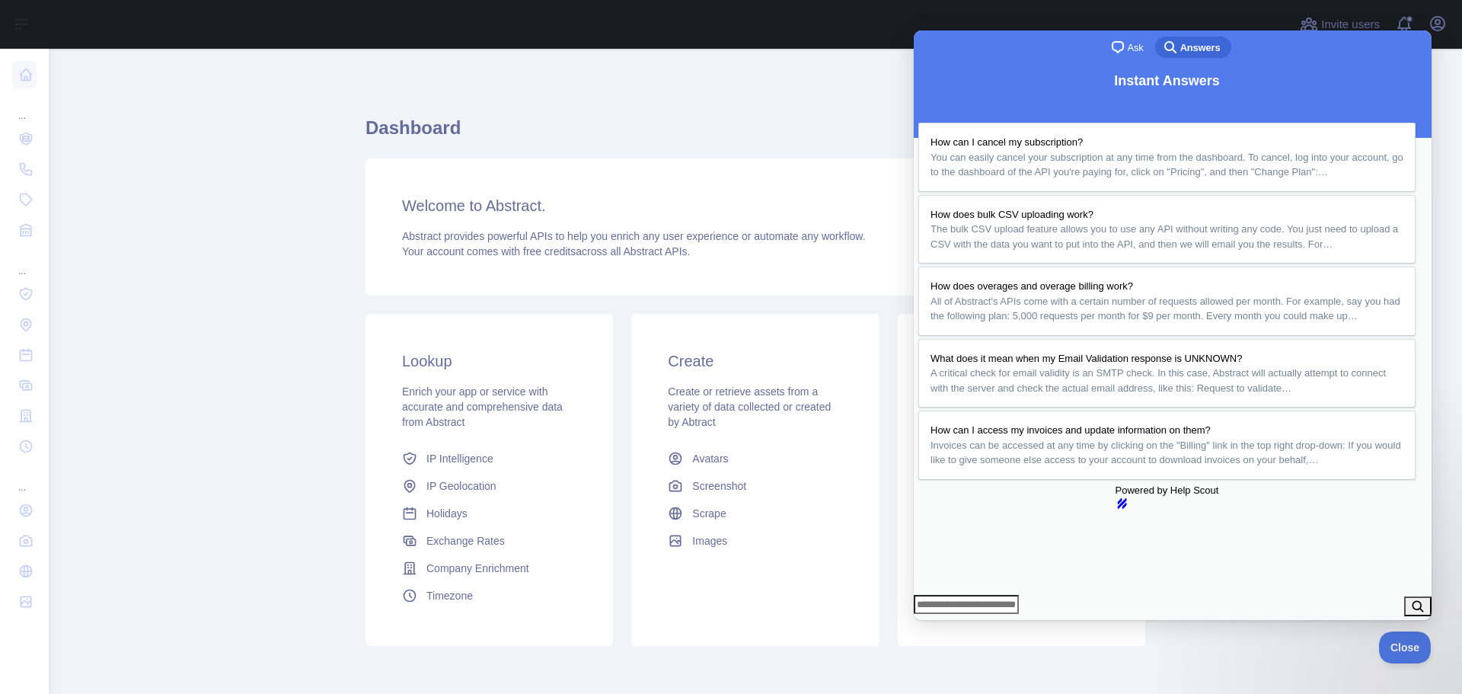
click at [843, 104] on div "Dashboard Welcome to Abstract. Abstract provides powerful APIs to help you enri…" at bounding box center [756, 376] width 780 height 582
click at [942, 621] on button "Close" at bounding box center [928, 631] width 27 height 20
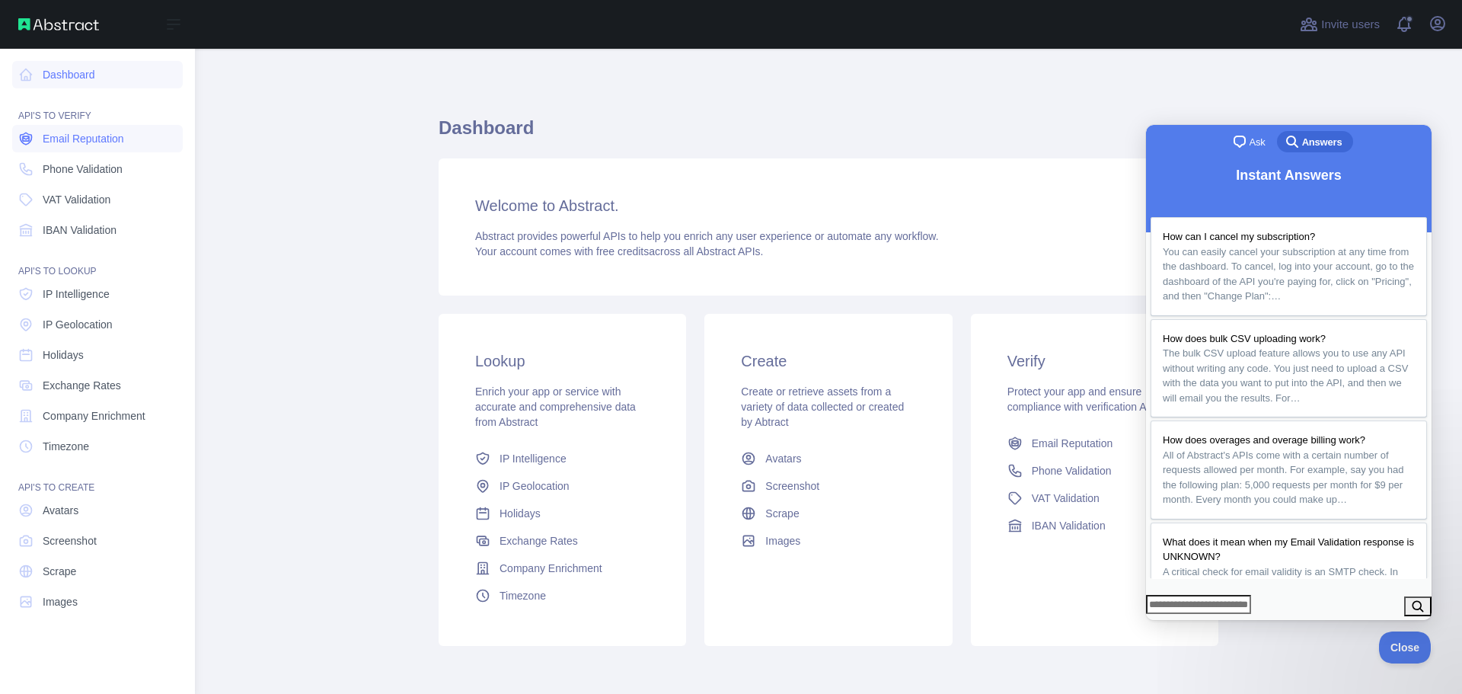
click at [72, 139] on span "Email Reputation" at bounding box center [84, 138] width 82 height 15
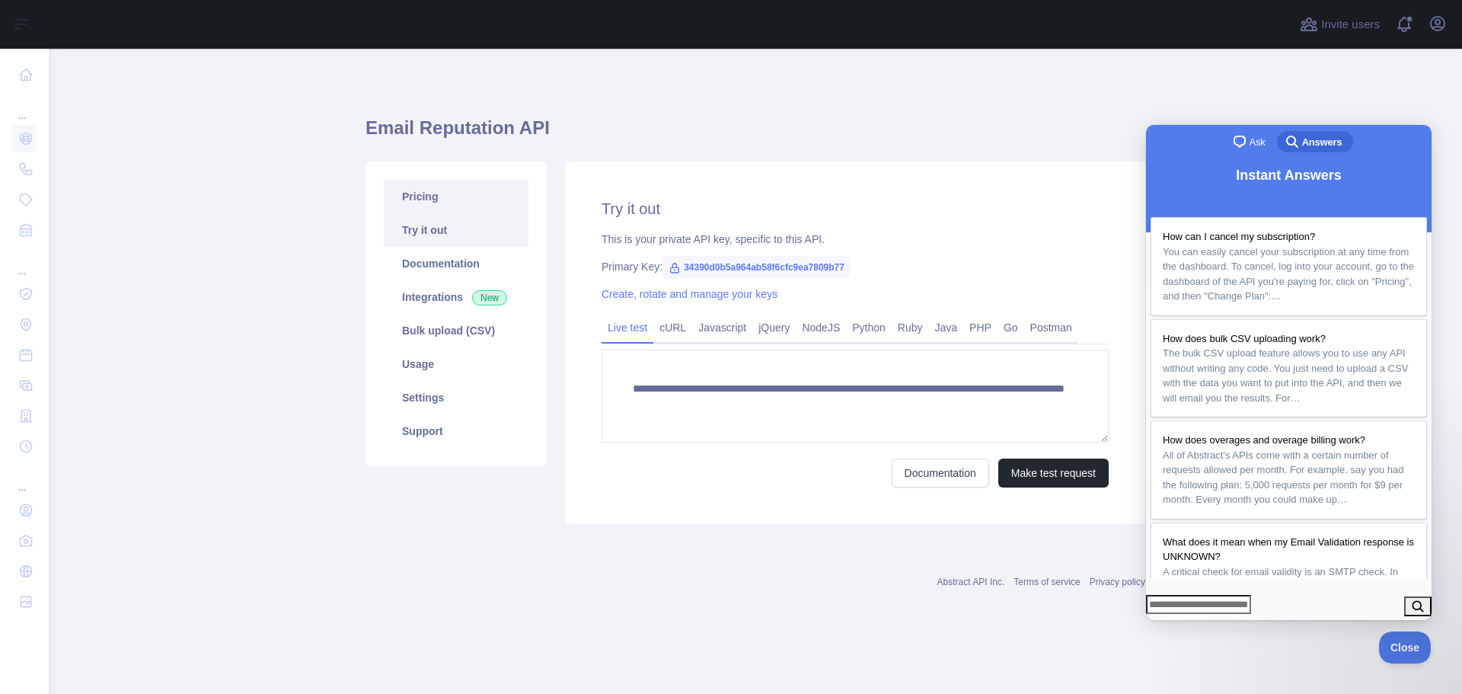
click at [430, 195] on link "Pricing" at bounding box center [456, 197] width 145 height 34
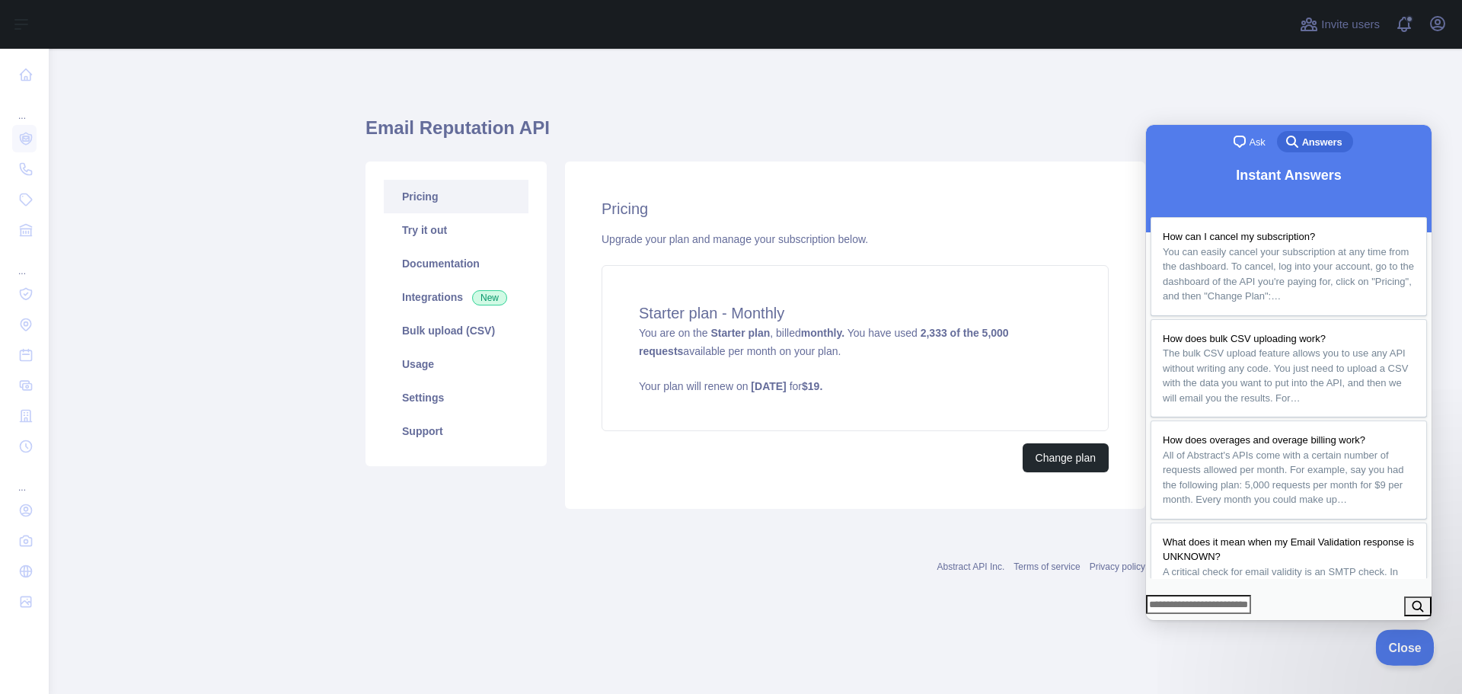
click at [1402, 650] on button "Close" at bounding box center [1402, 645] width 52 height 32
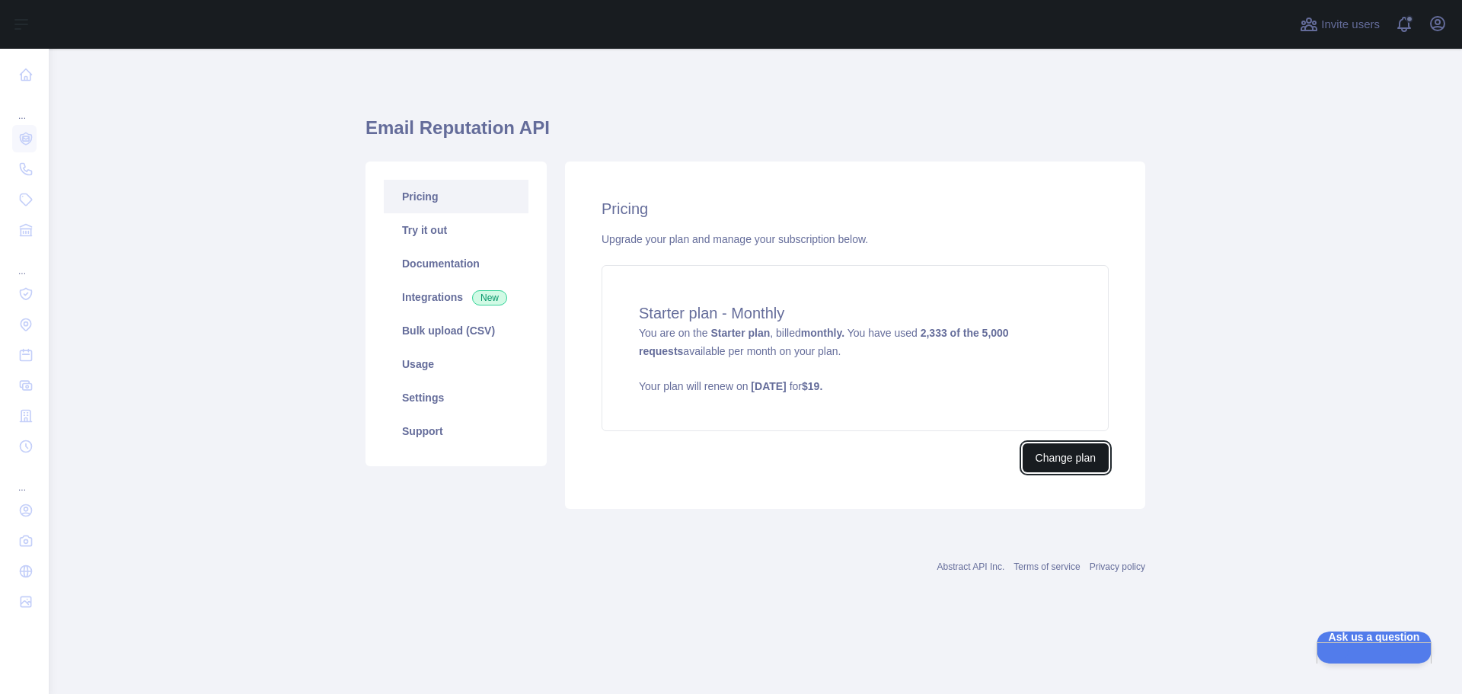
click at [1044, 447] on button "Change plan" at bounding box center [1066, 457] width 86 height 29
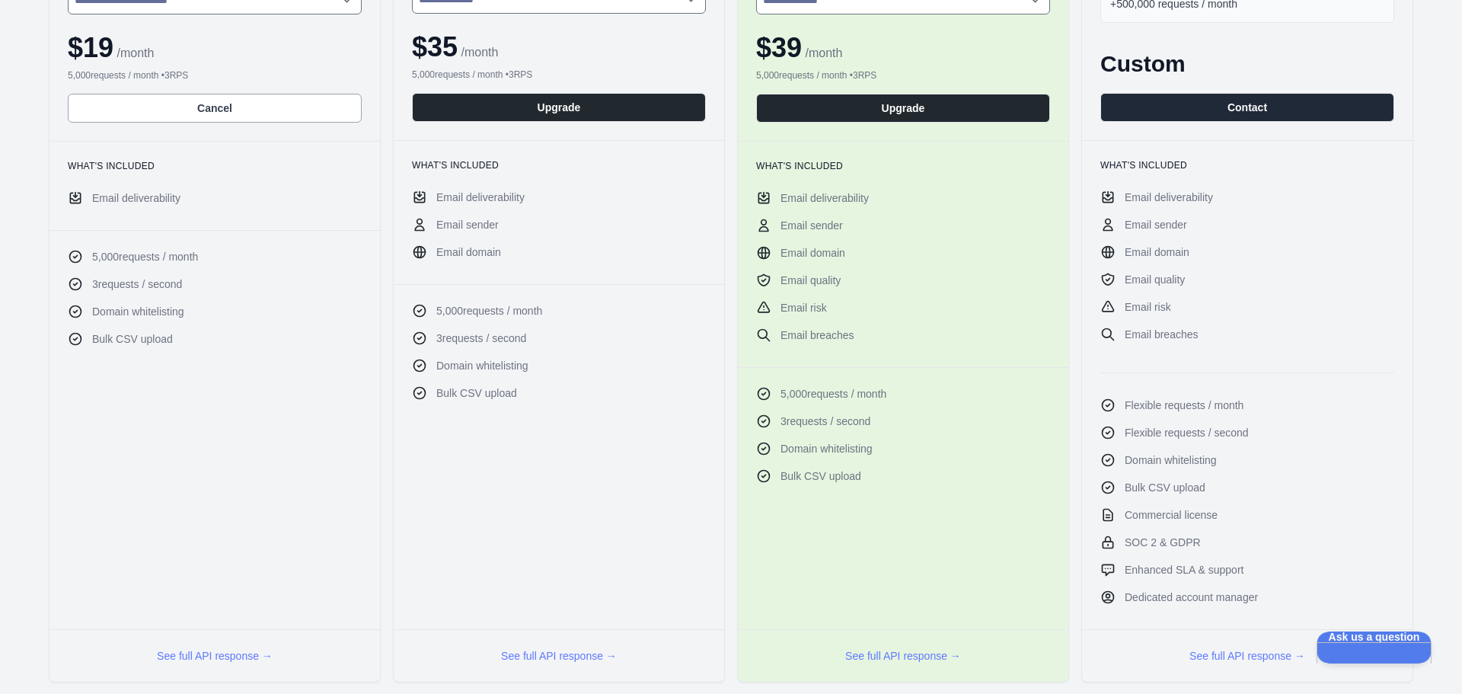
scroll to position [305, 0]
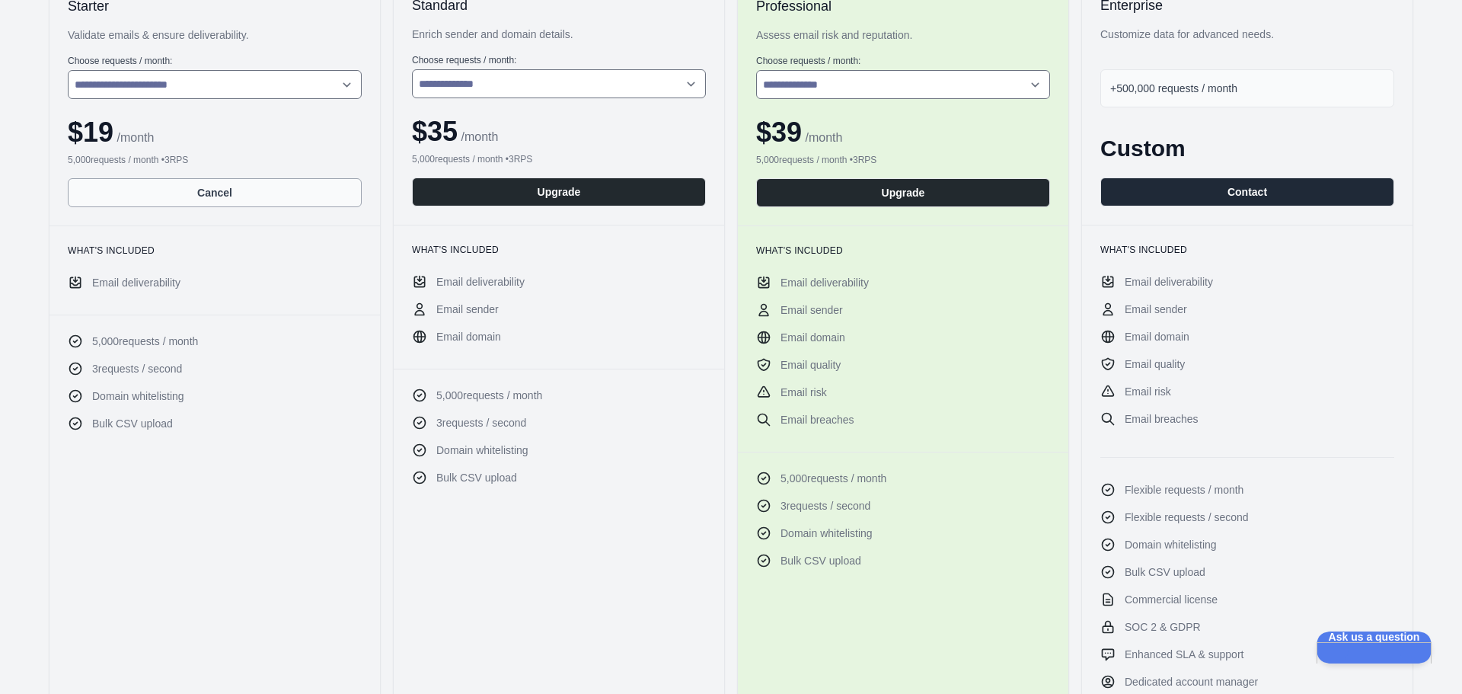
click at [210, 196] on button "Cancel" at bounding box center [215, 192] width 294 height 29
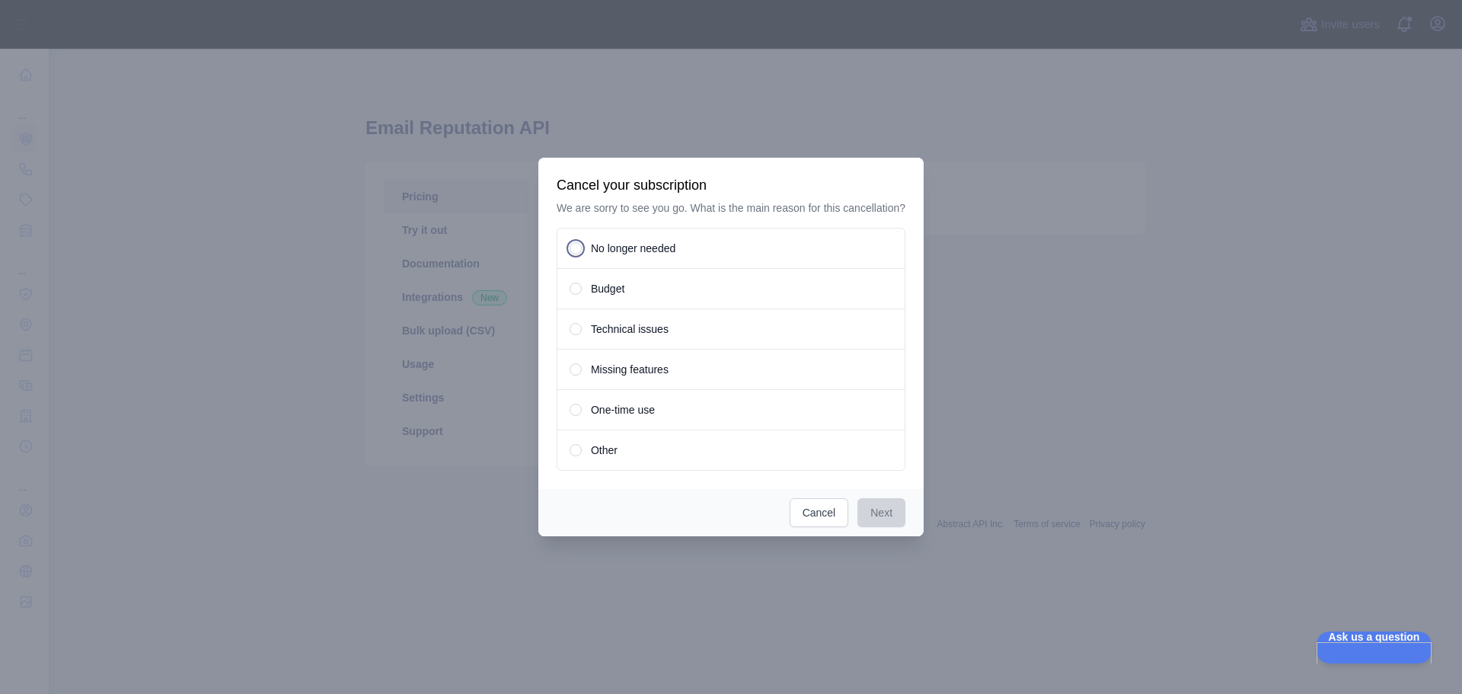
click at [611, 412] on span "One-time use" at bounding box center [623, 409] width 64 height 15
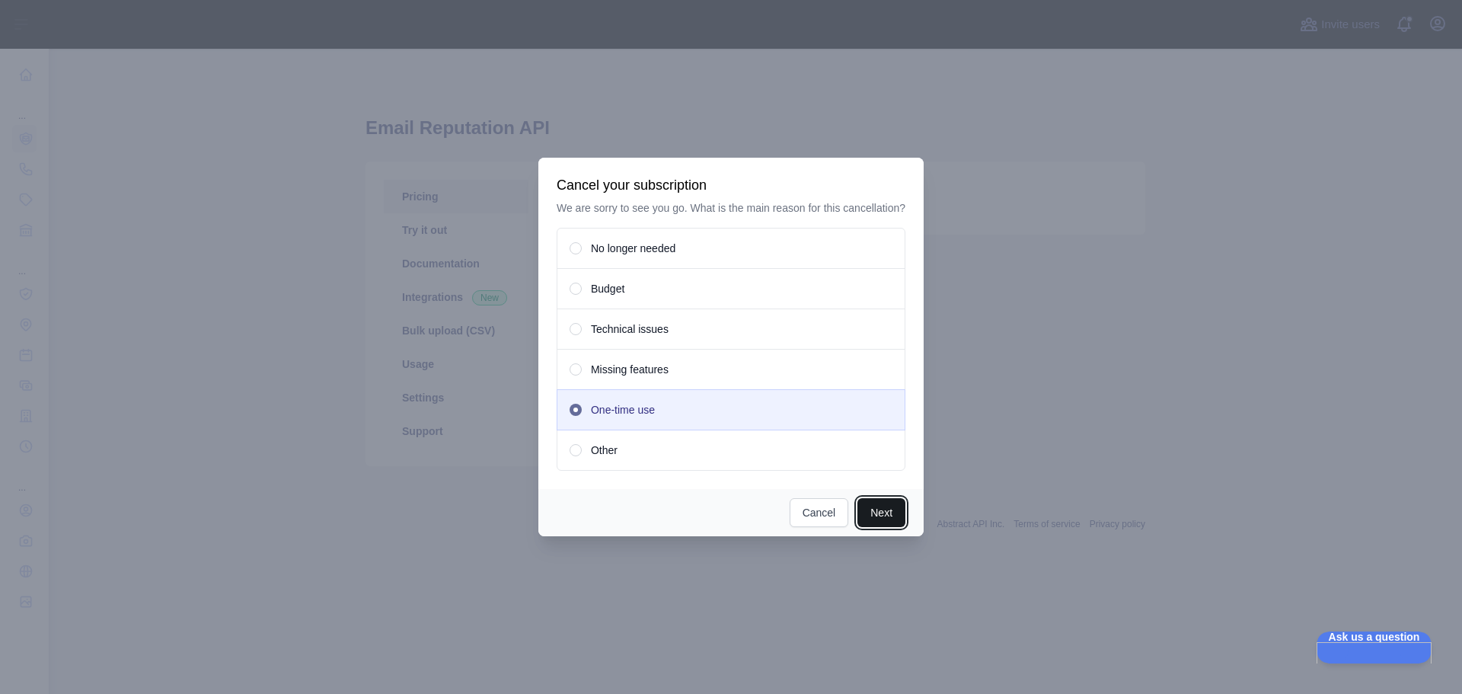
click at [877, 507] on button "Next" at bounding box center [882, 512] width 48 height 29
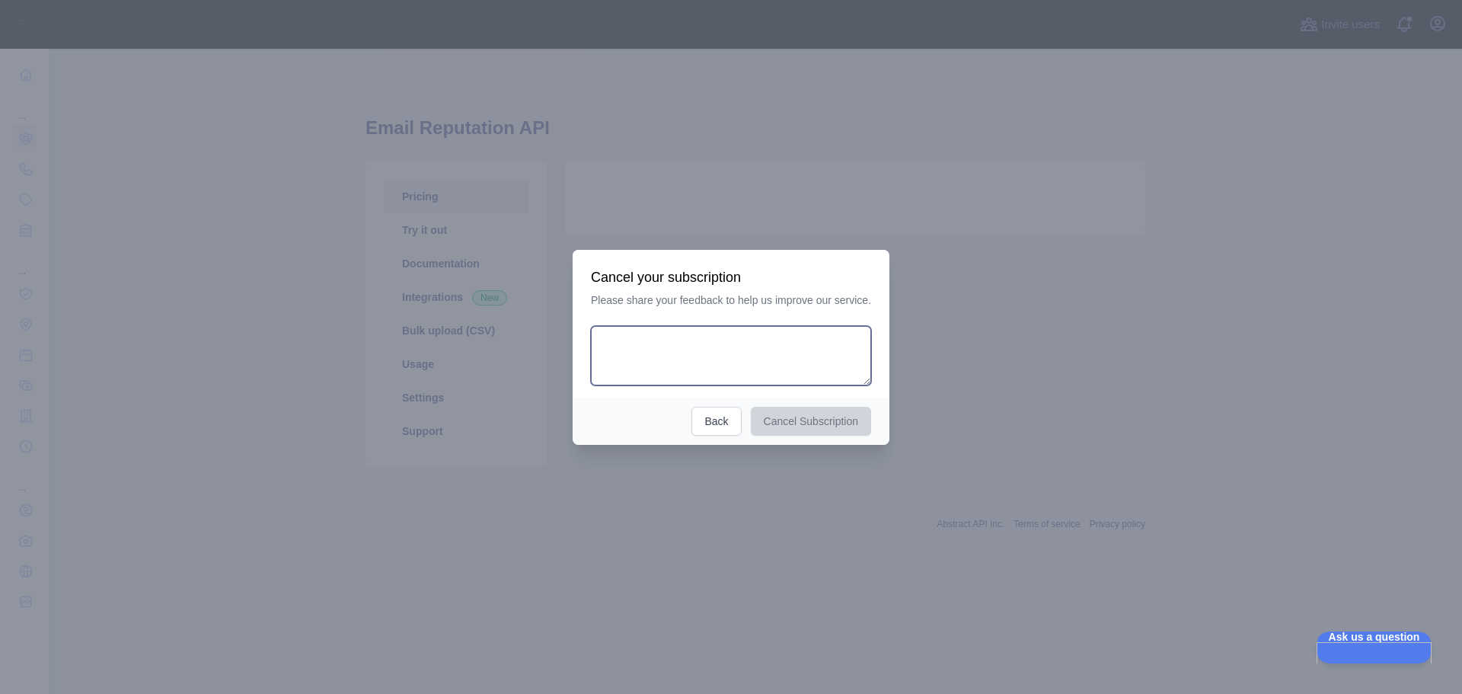
click at [689, 353] on textarea at bounding box center [731, 355] width 280 height 59
type textarea "**********"
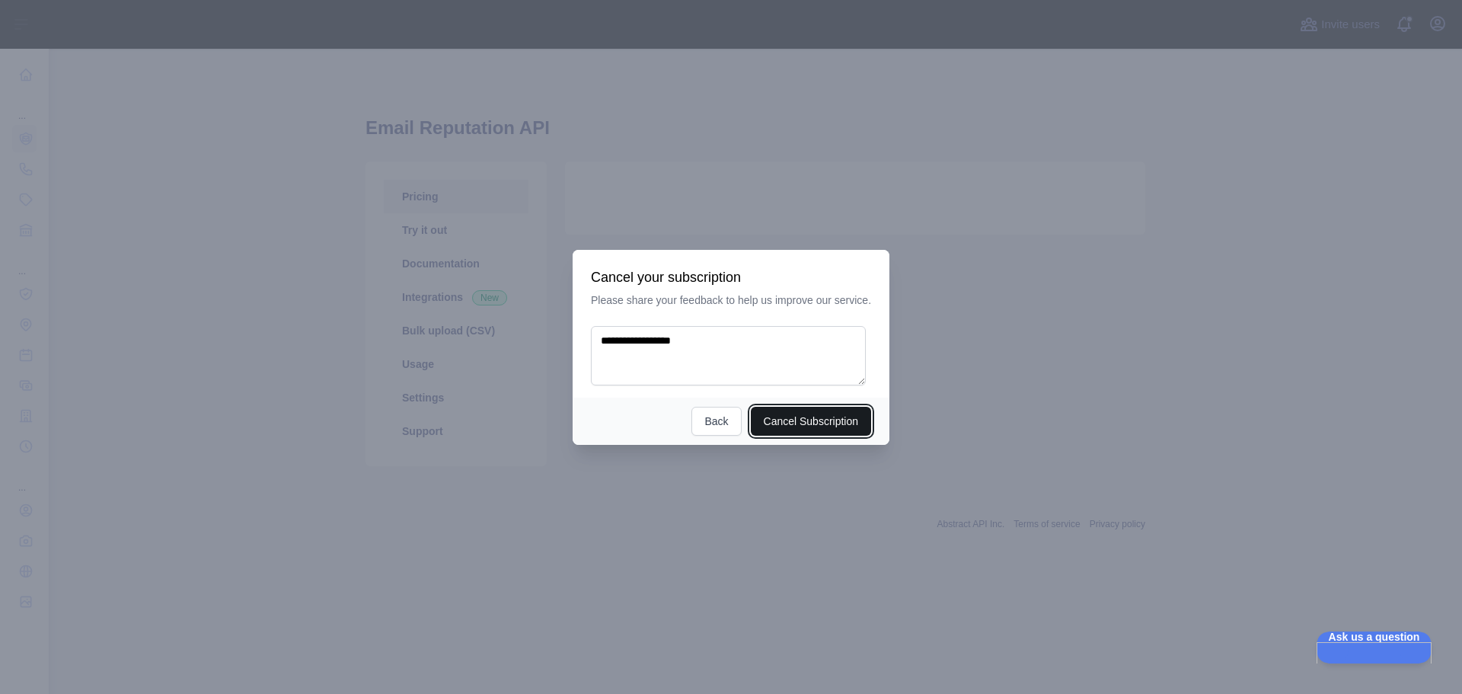
click at [797, 429] on button "Cancel Subscription" at bounding box center [811, 421] width 121 height 29
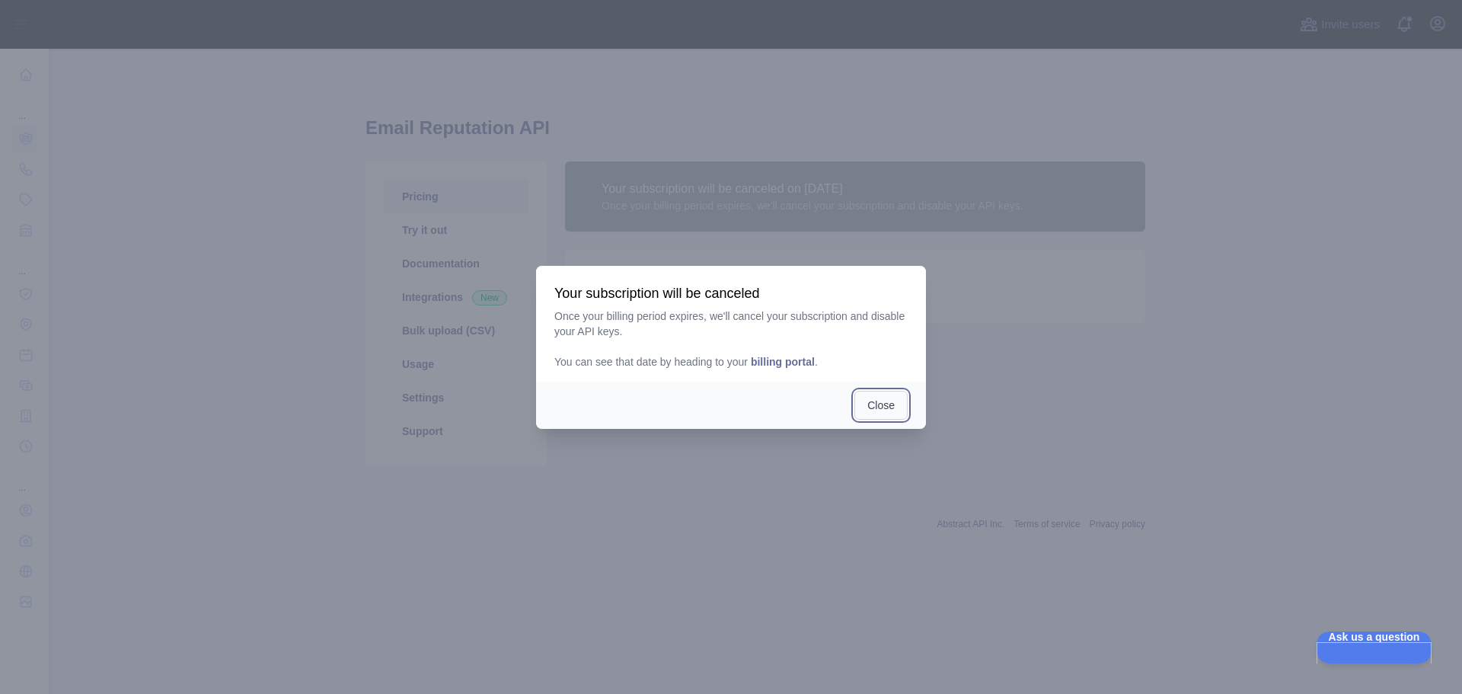
click at [882, 412] on button "Close" at bounding box center [881, 405] width 53 height 29
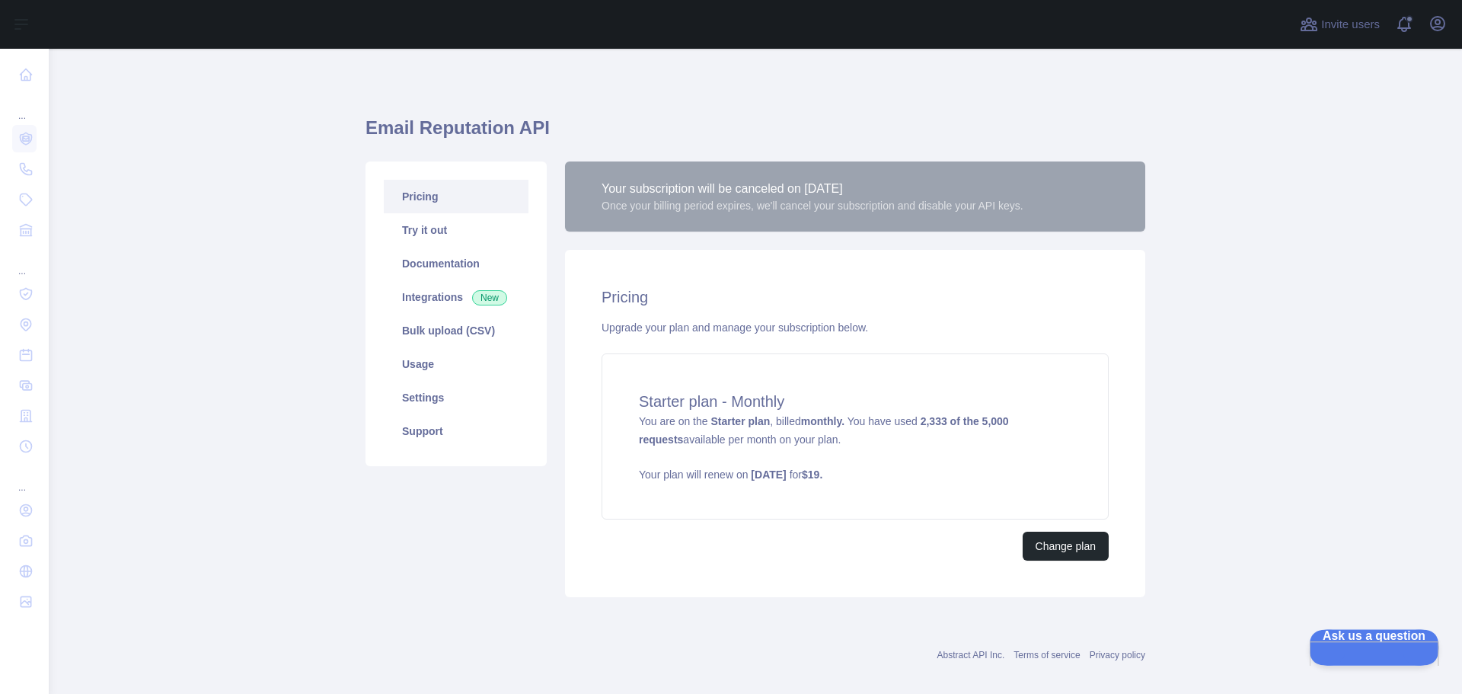
click at [1342, 640] on span "Ask us a question" at bounding box center [1366, 634] width 115 height 11
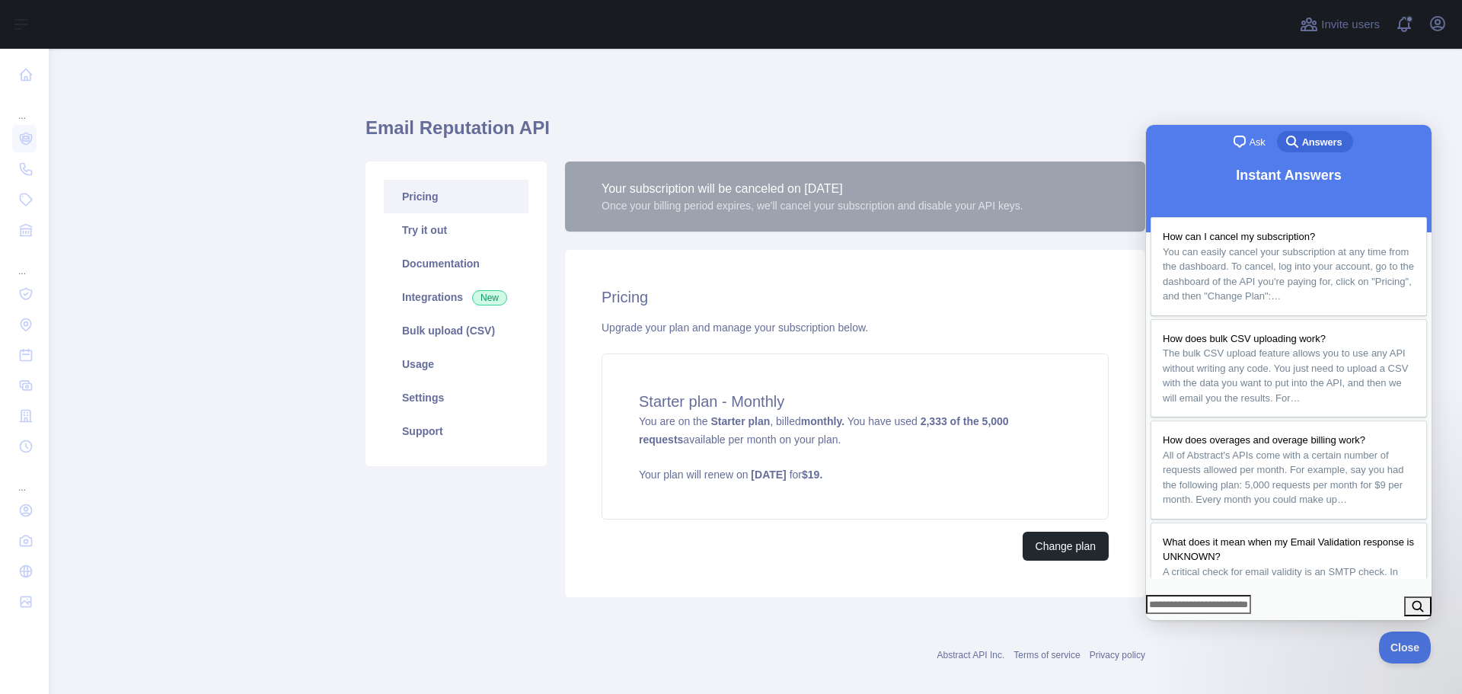
click at [1243, 137] on span "chat-square" at bounding box center [1240, 142] width 18 height 18
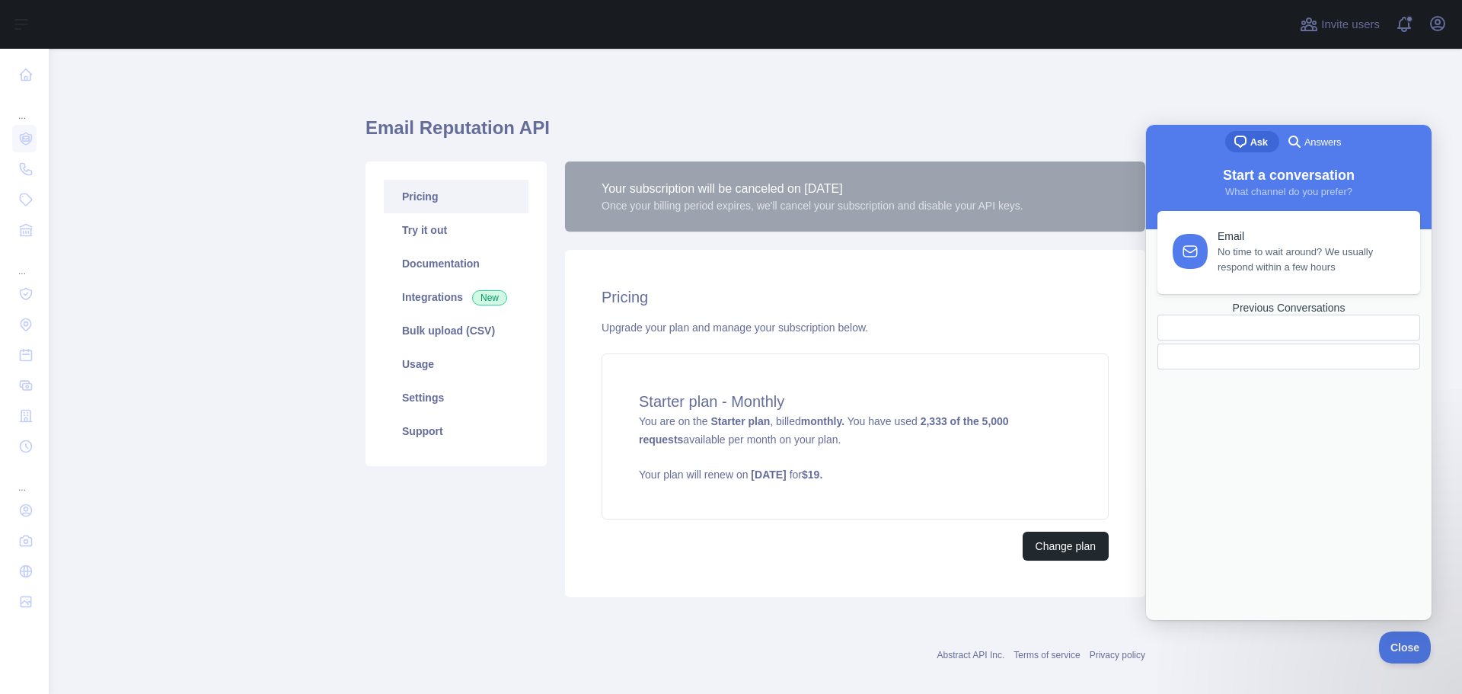
click at [1262, 257] on span "No time to wait around? We usually respond within a few hours" at bounding box center [1310, 260] width 185 height 30
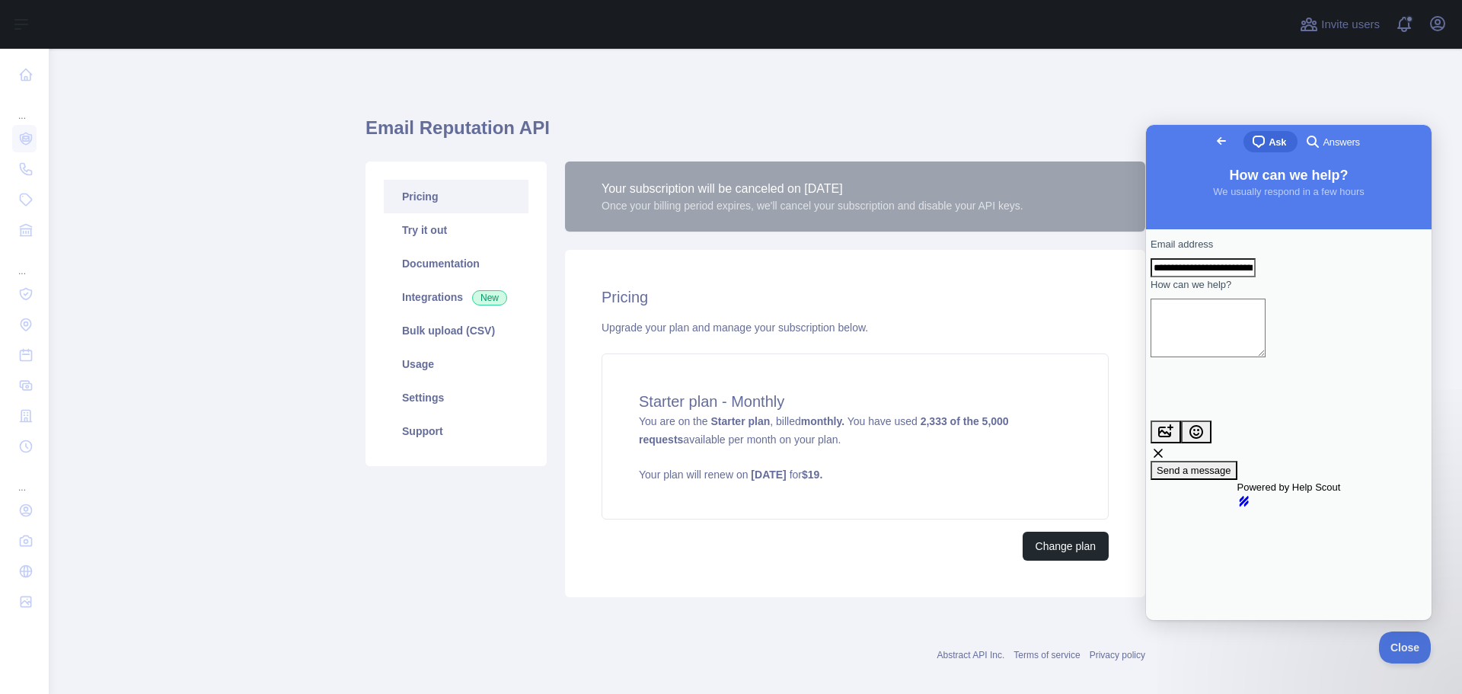
click at [1242, 340] on textarea "How can we help?" at bounding box center [1208, 328] width 115 height 59
type textarea "**********"
click at [1232, 465] on span "Send a message" at bounding box center [1194, 470] width 75 height 11
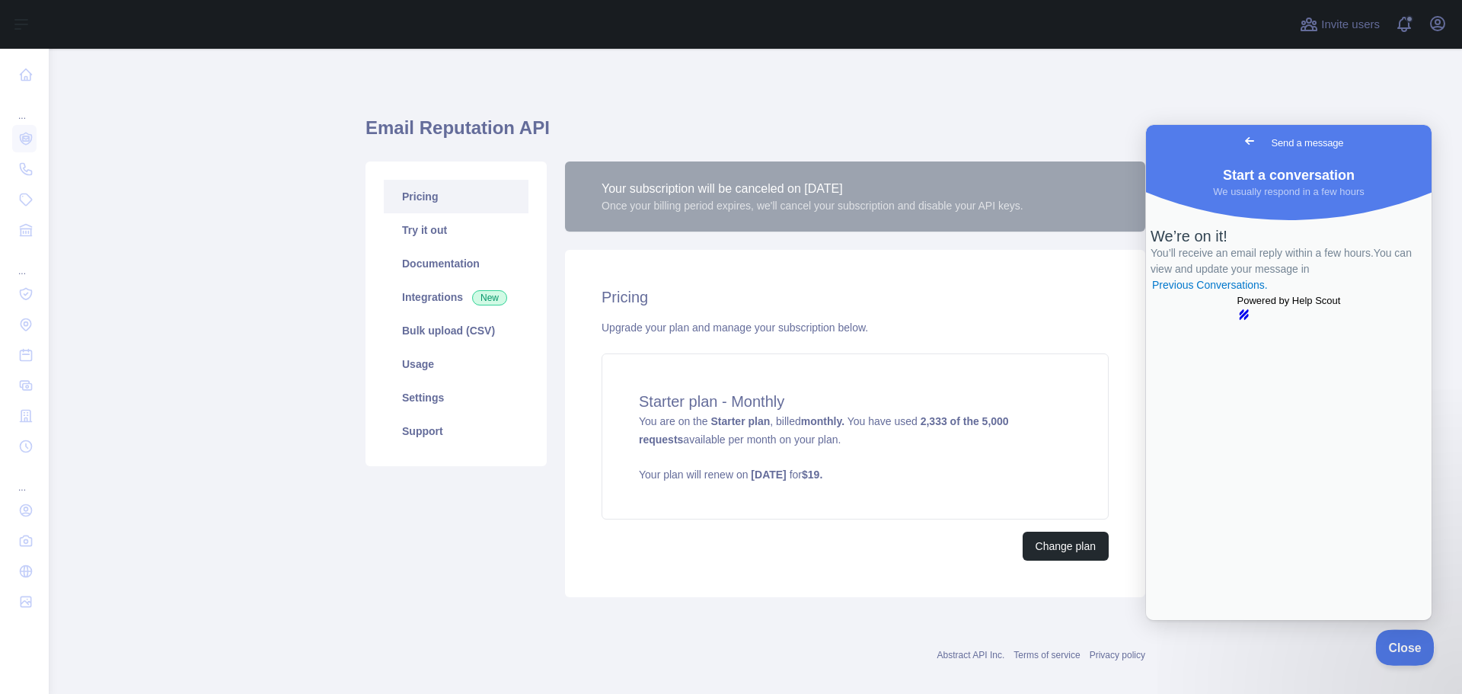
click at [1408, 648] on span "Close" at bounding box center [1402, 645] width 52 height 11
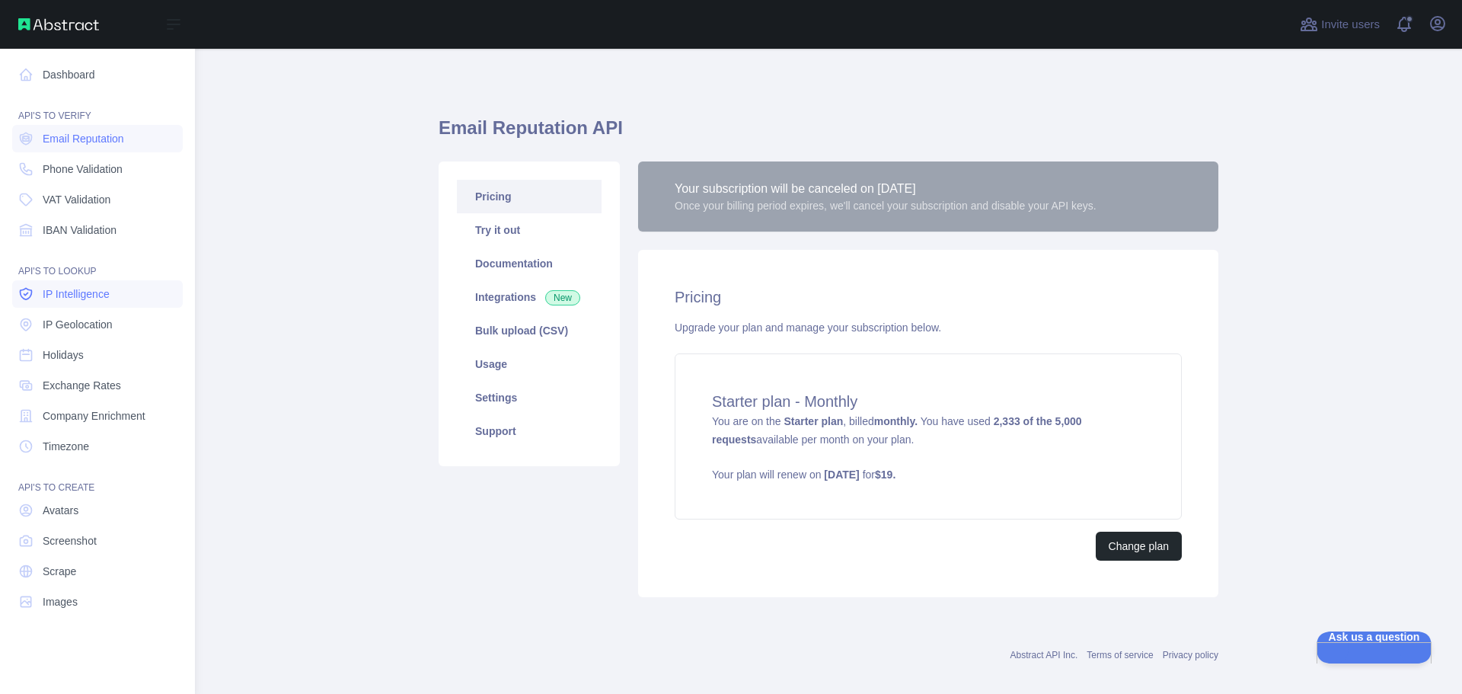
click at [61, 296] on span "IP Intelligence" at bounding box center [76, 293] width 67 height 15
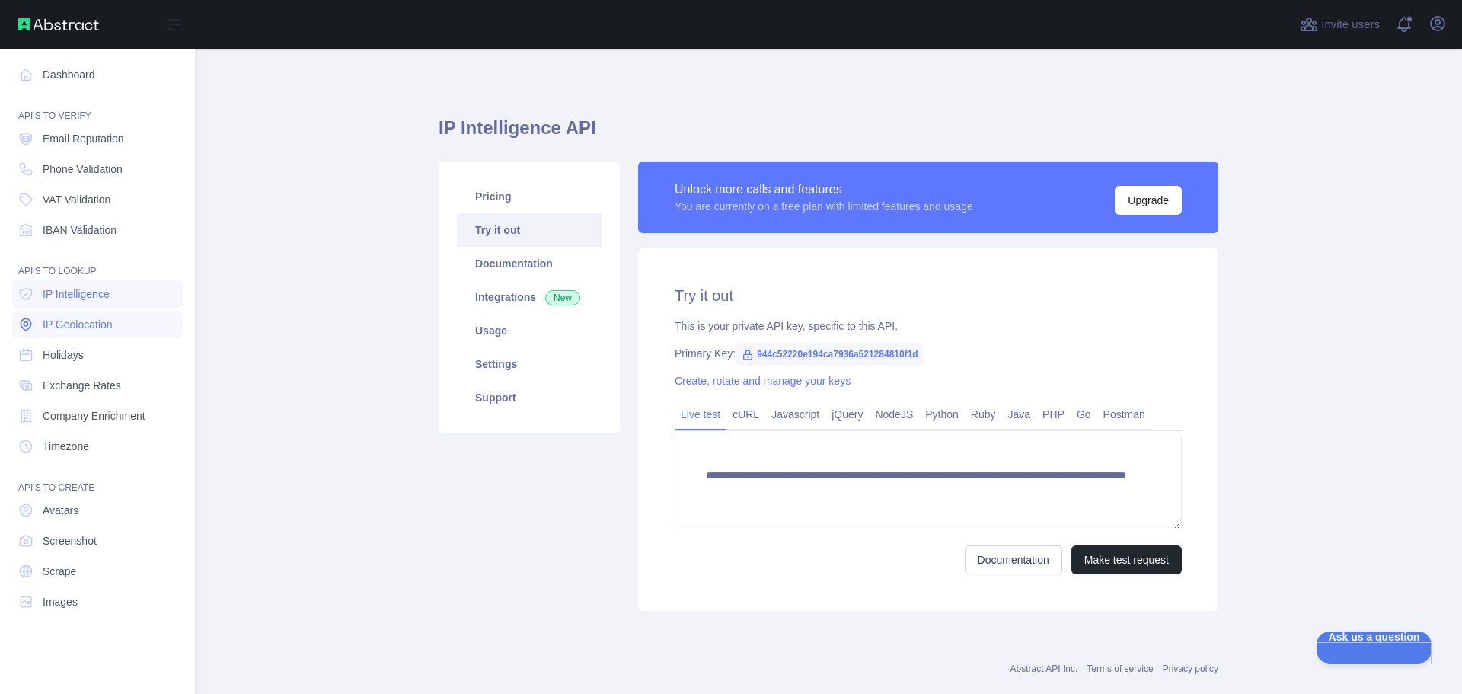
click at [75, 321] on span "IP Geolocation" at bounding box center [78, 324] width 70 height 15
click at [77, 356] on span "Holidays" at bounding box center [63, 354] width 41 height 15
click at [81, 395] on link "Exchange Rates" at bounding box center [97, 385] width 171 height 27
click at [80, 414] on span "Company Enrichment" at bounding box center [94, 415] width 103 height 15
click at [75, 452] on span "Timezone" at bounding box center [66, 446] width 46 height 15
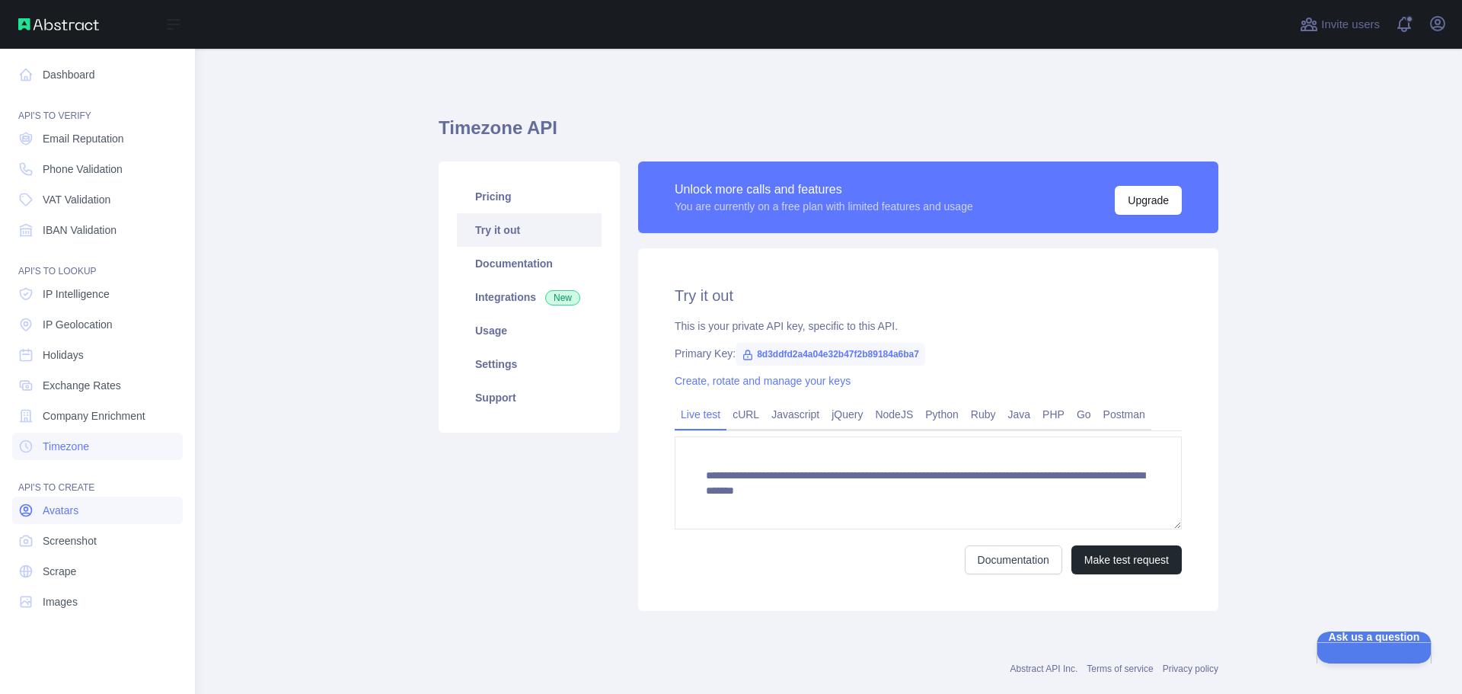
click at [76, 510] on span "Avatars" at bounding box center [61, 510] width 36 height 15
click at [68, 545] on span "Screenshot" at bounding box center [70, 540] width 54 height 15
click at [61, 568] on span "Scrape" at bounding box center [60, 571] width 34 height 15
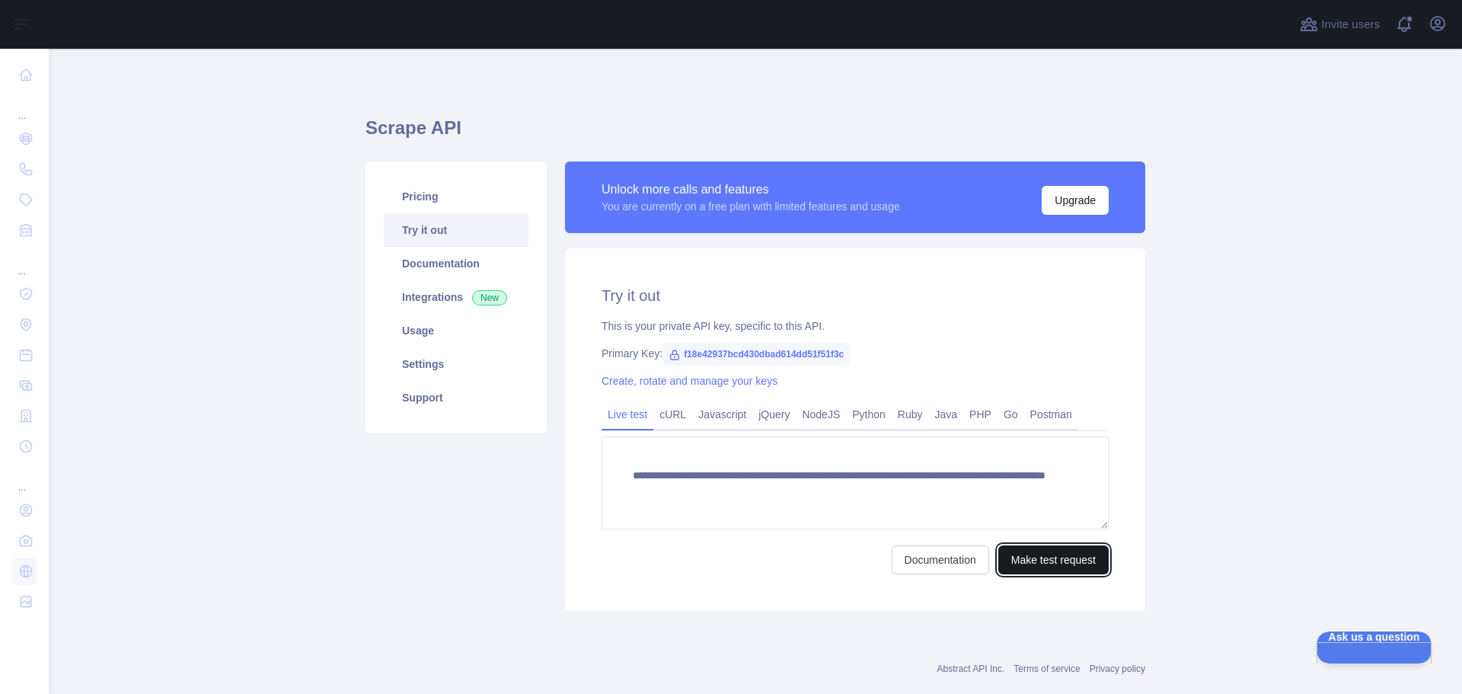
click at [1034, 564] on button "Make test request" at bounding box center [1054, 559] width 110 height 29
